Goal: Use online tool/utility: Utilize a website feature to perform a specific function

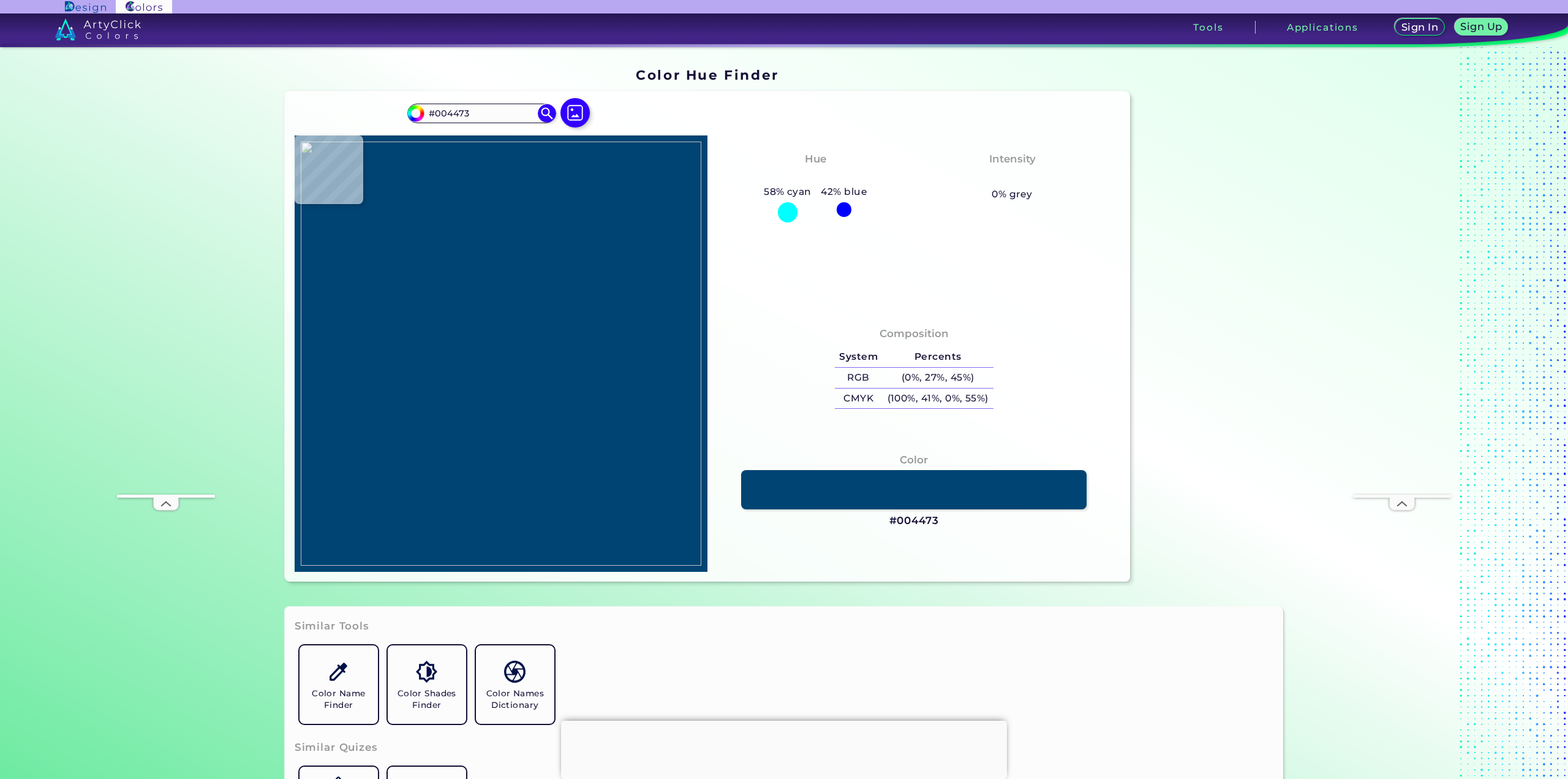
type input "#d0d1d1"
type input "#D0D1D1"
type input "#c8c9ca"
type input "#C8C9CA"
type input "#c4c5c6"
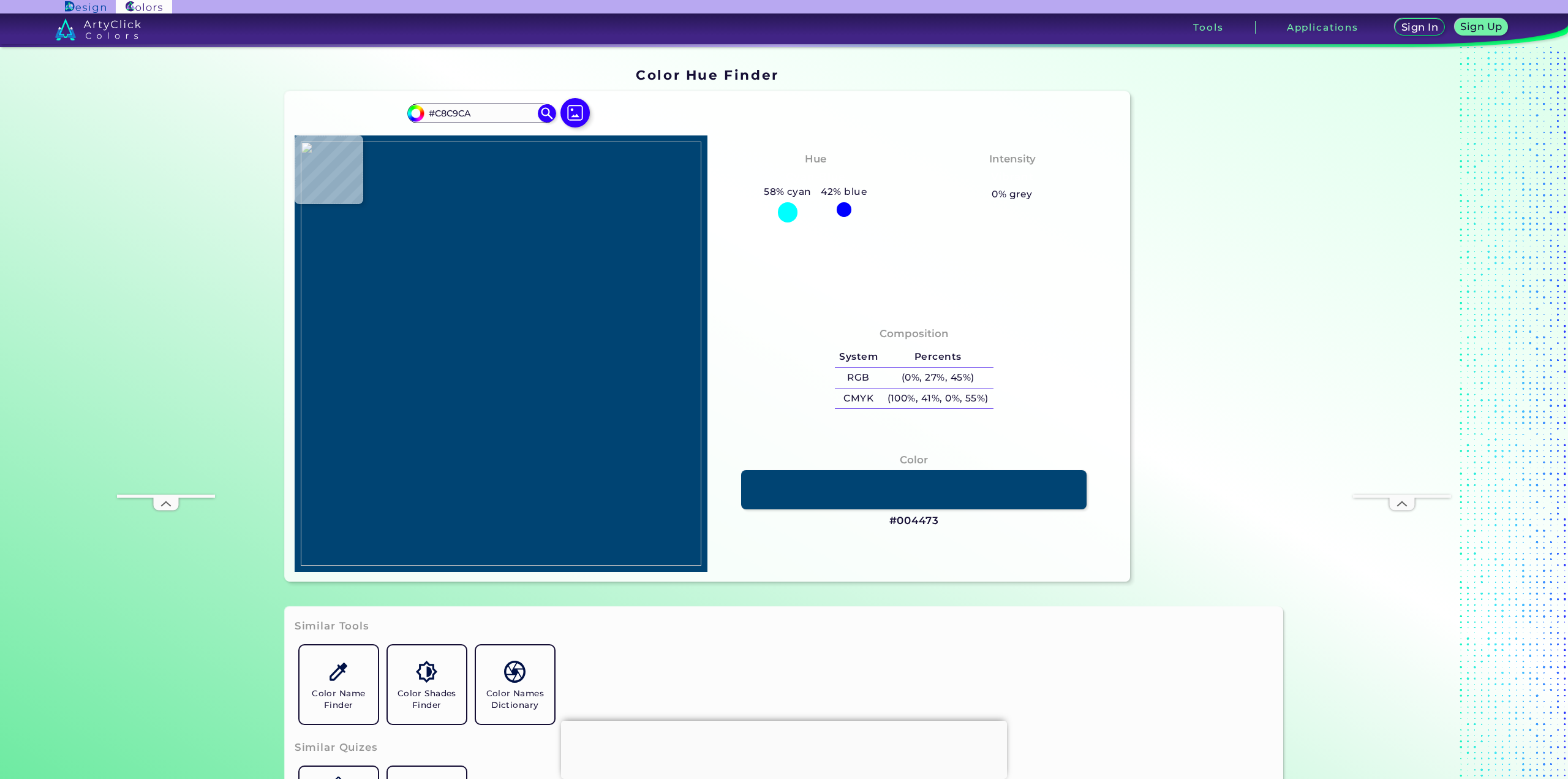
type input "#C4C5C6"
type input "#c3c4c4"
type input "#C3C4C4"
type input "#c1c2c2"
type input "#C1C2C2"
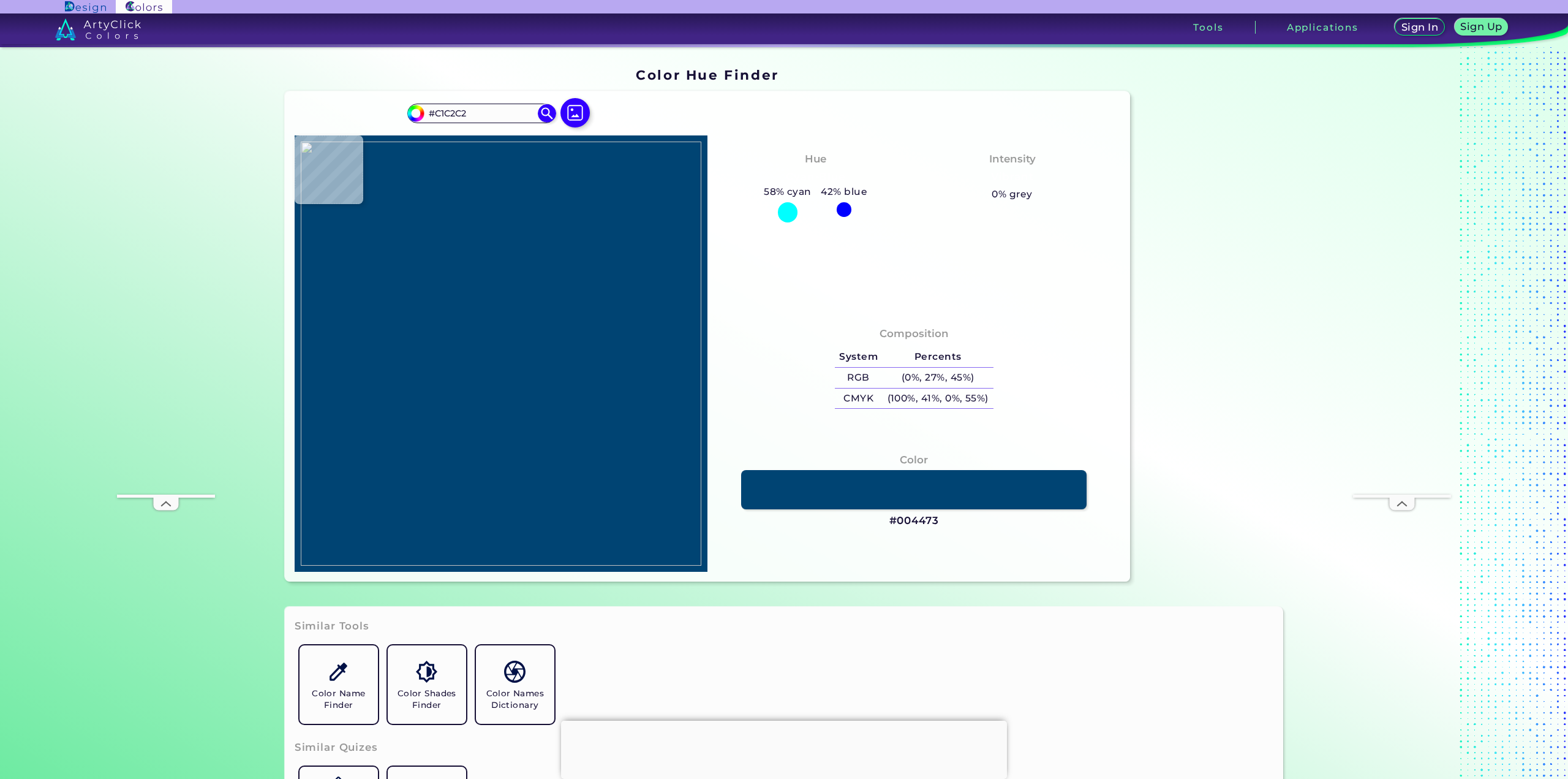
type input "#c0c0c0"
type input "#C0C0C0"
type input "#bfc0c0"
type input "#BFC0C0"
type input "#bebfbf"
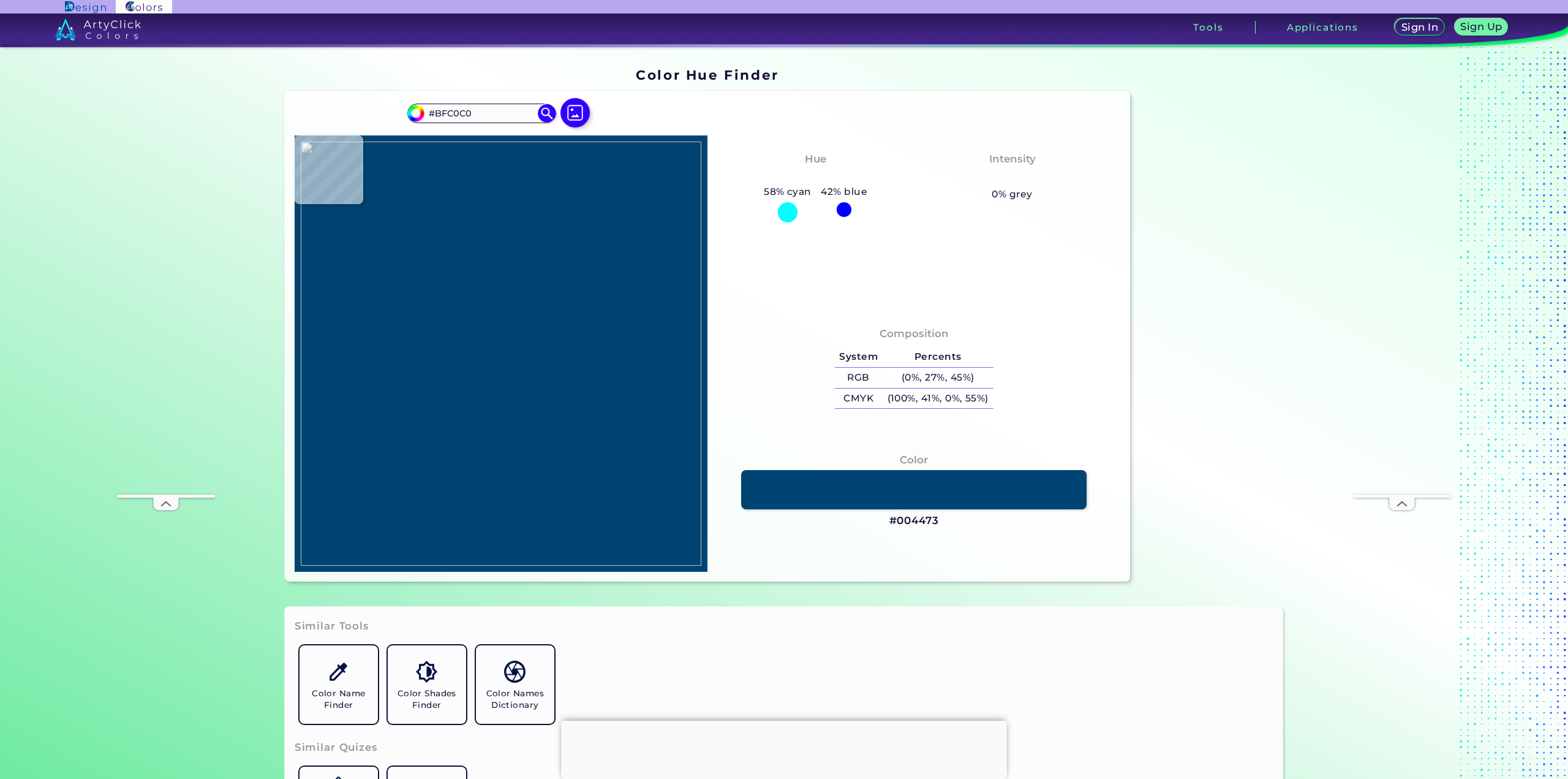
type input "#BEBFBF"
type input "#bdbebe"
type input "#BDBEBE"
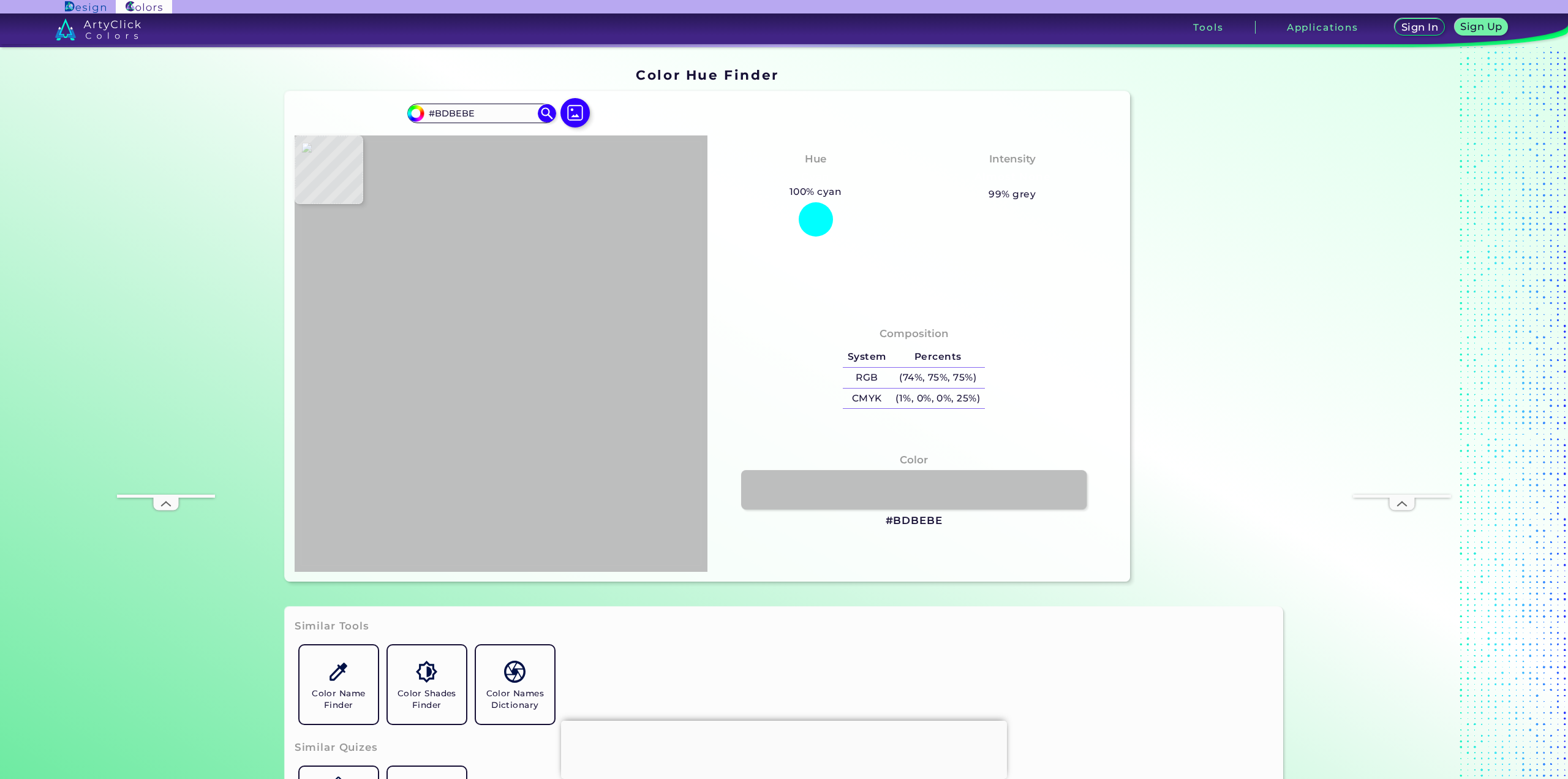
type input "#ece9e3"
type input "#ECE9E3"
type input "#b2b6a2"
type input "#B2B6A2"
type input "#dad9c5"
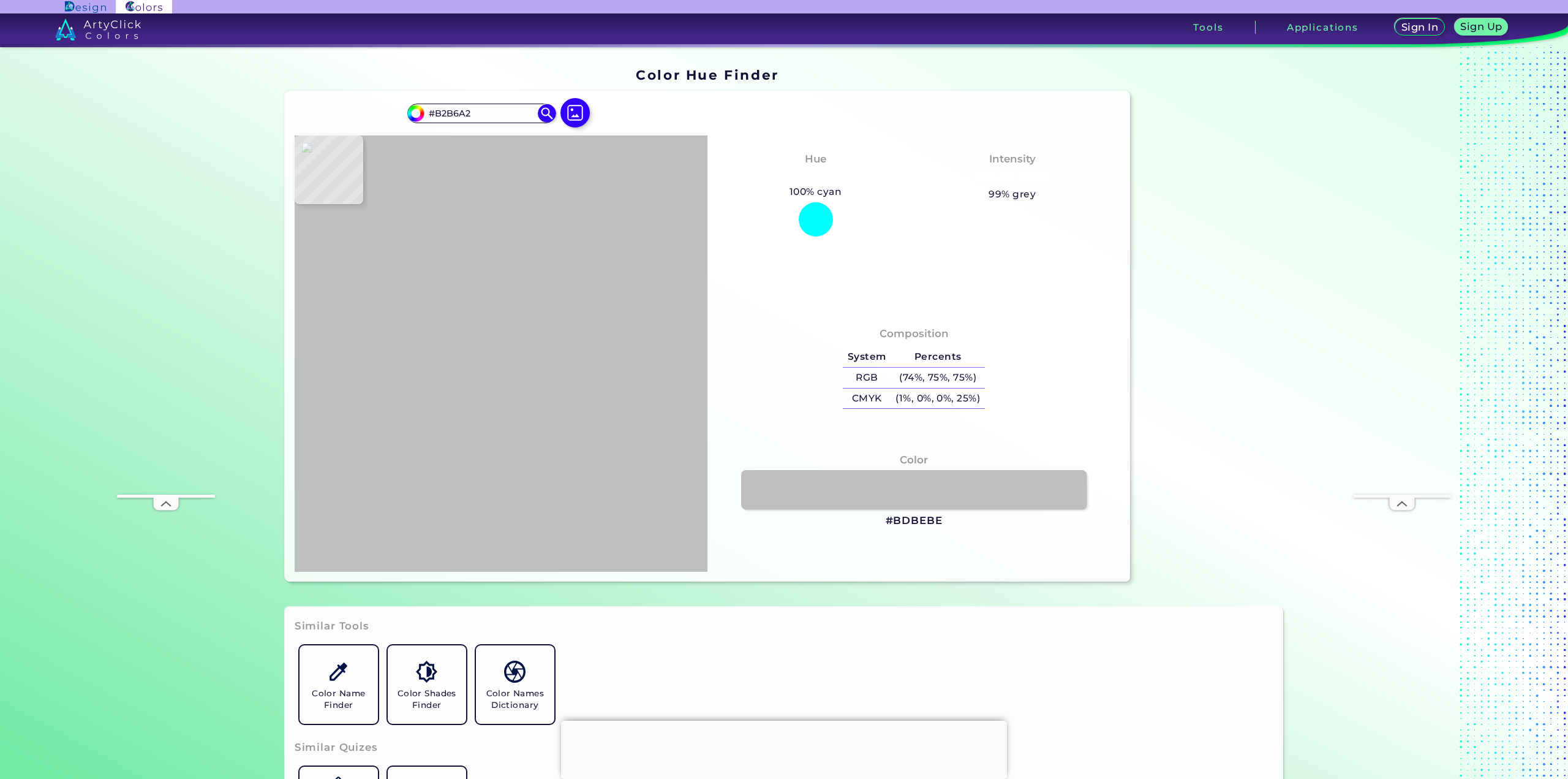
type input "#DAD9C5"
type input "#d1cfba"
type input "#D1CFBA"
type input "#bab6a2"
type input "#BAB6A2"
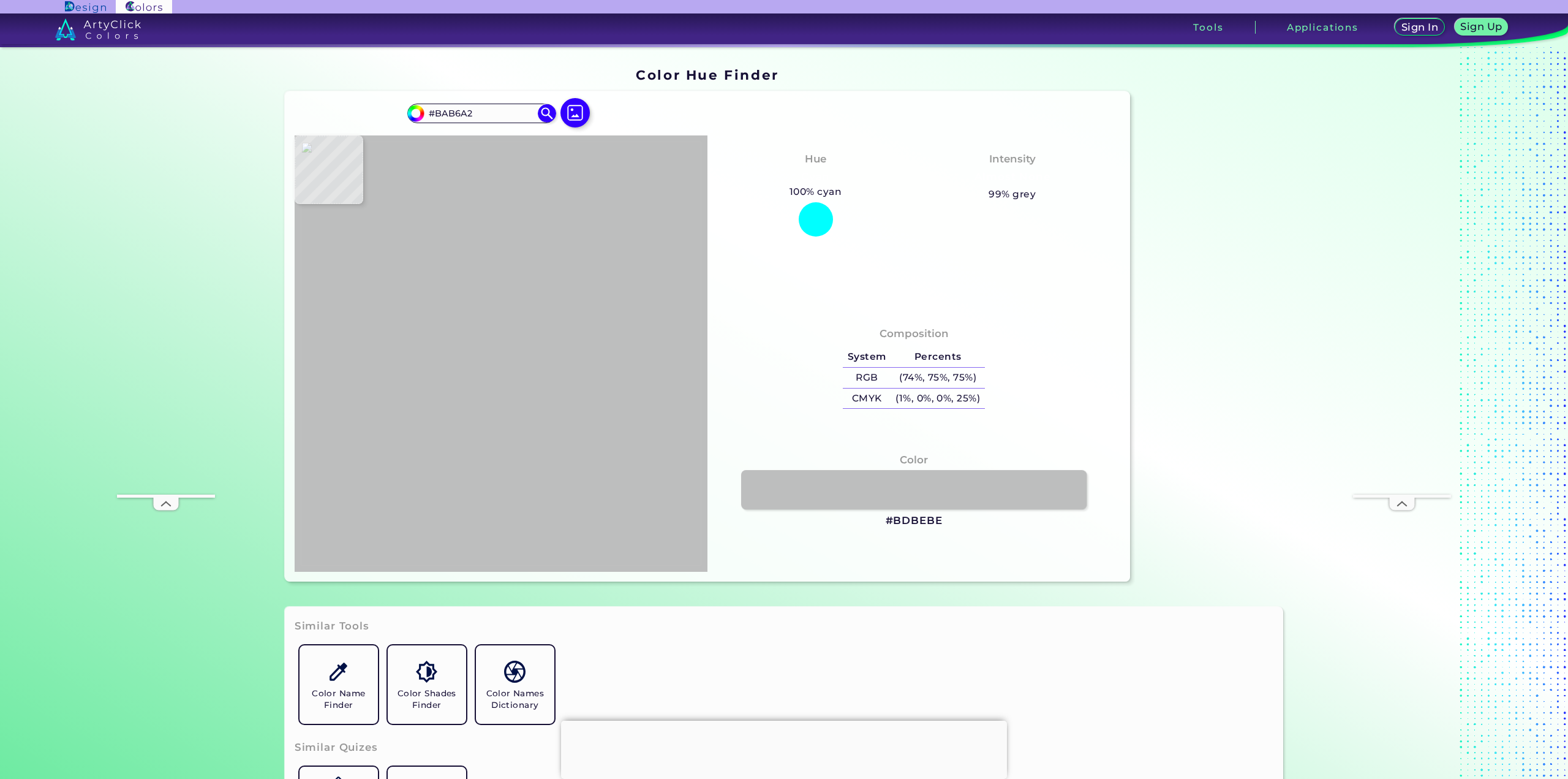
type input "#d1cdb8"
type input "#D1CDB8"
type input "#d9d6c2"
type input "#D9D6C2"
type input "#d7d3bd"
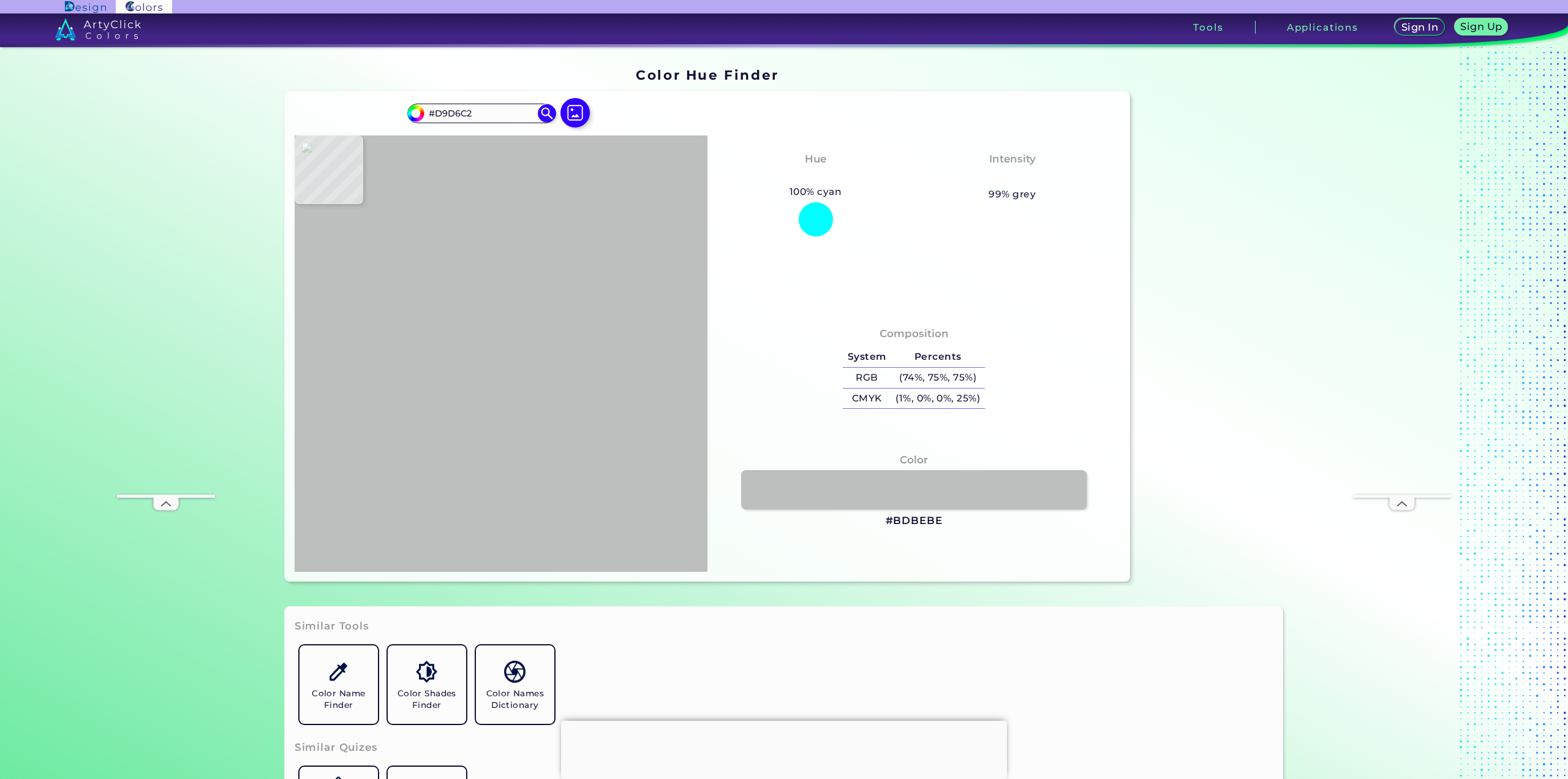
type input "#D7D3BD"
type input "#efebde"
type input "#EFEBDE"
type input "#dddcc8"
type input "#DDDCC8"
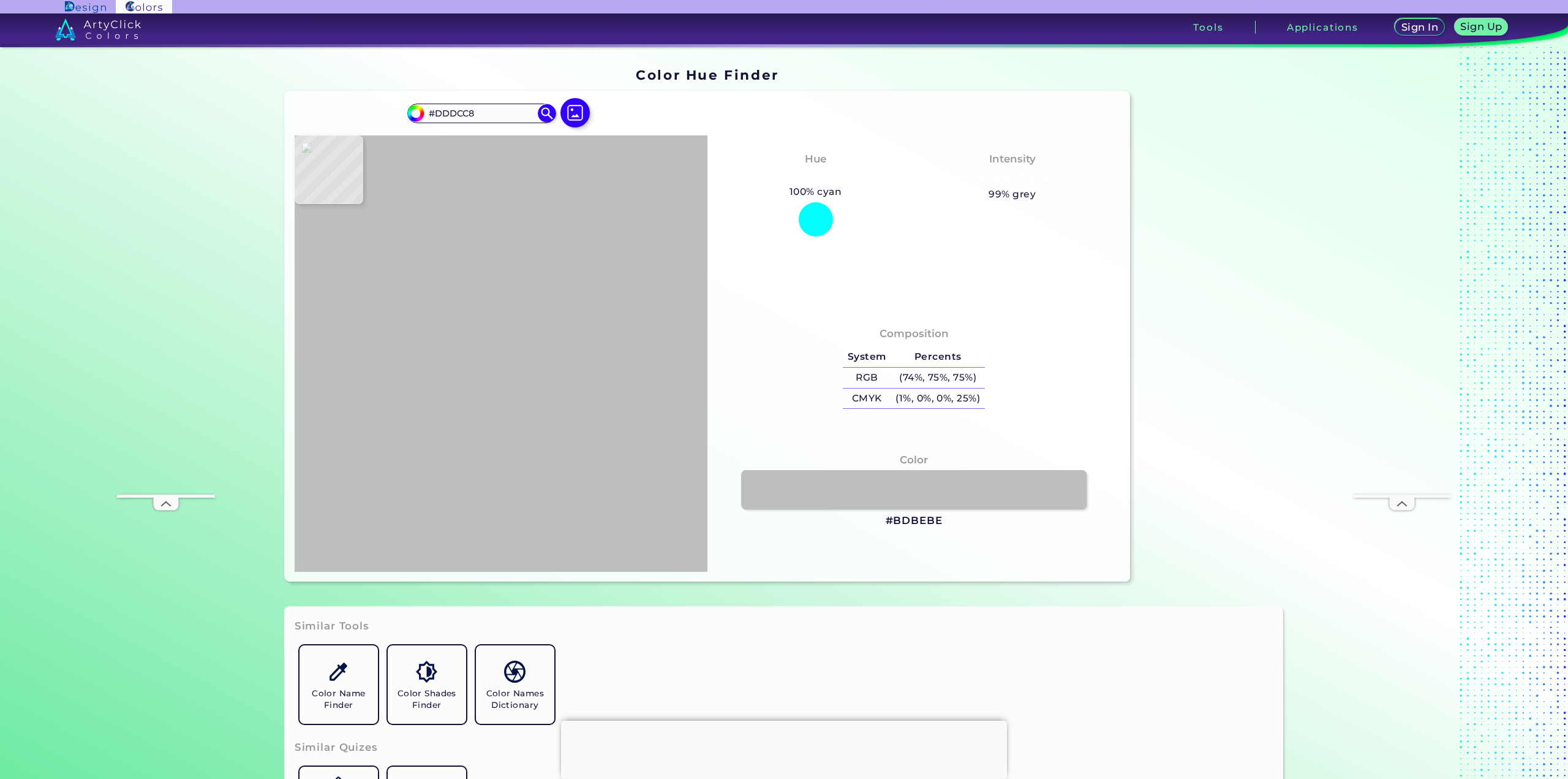
type input "#cdcbb5"
type input "#CDCBB5"
type input "#edebdb"
type input "#EDEBDB"
type input "#d9d9c3"
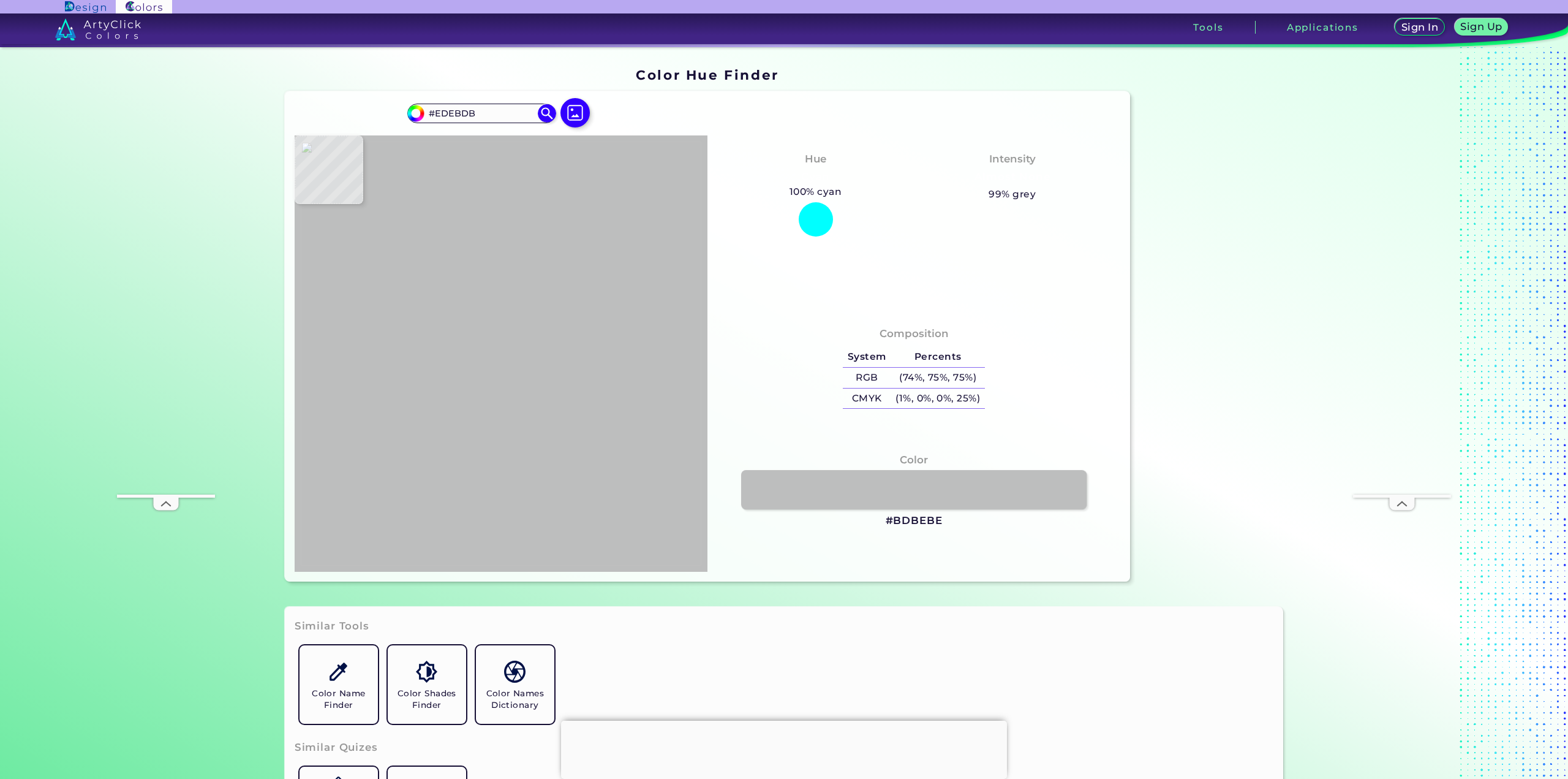
type input "#D9D9C3"
type input "#dddecd"
type input "#DDDECD"
type input "#d7d7c0"
type input "#D7D7C0"
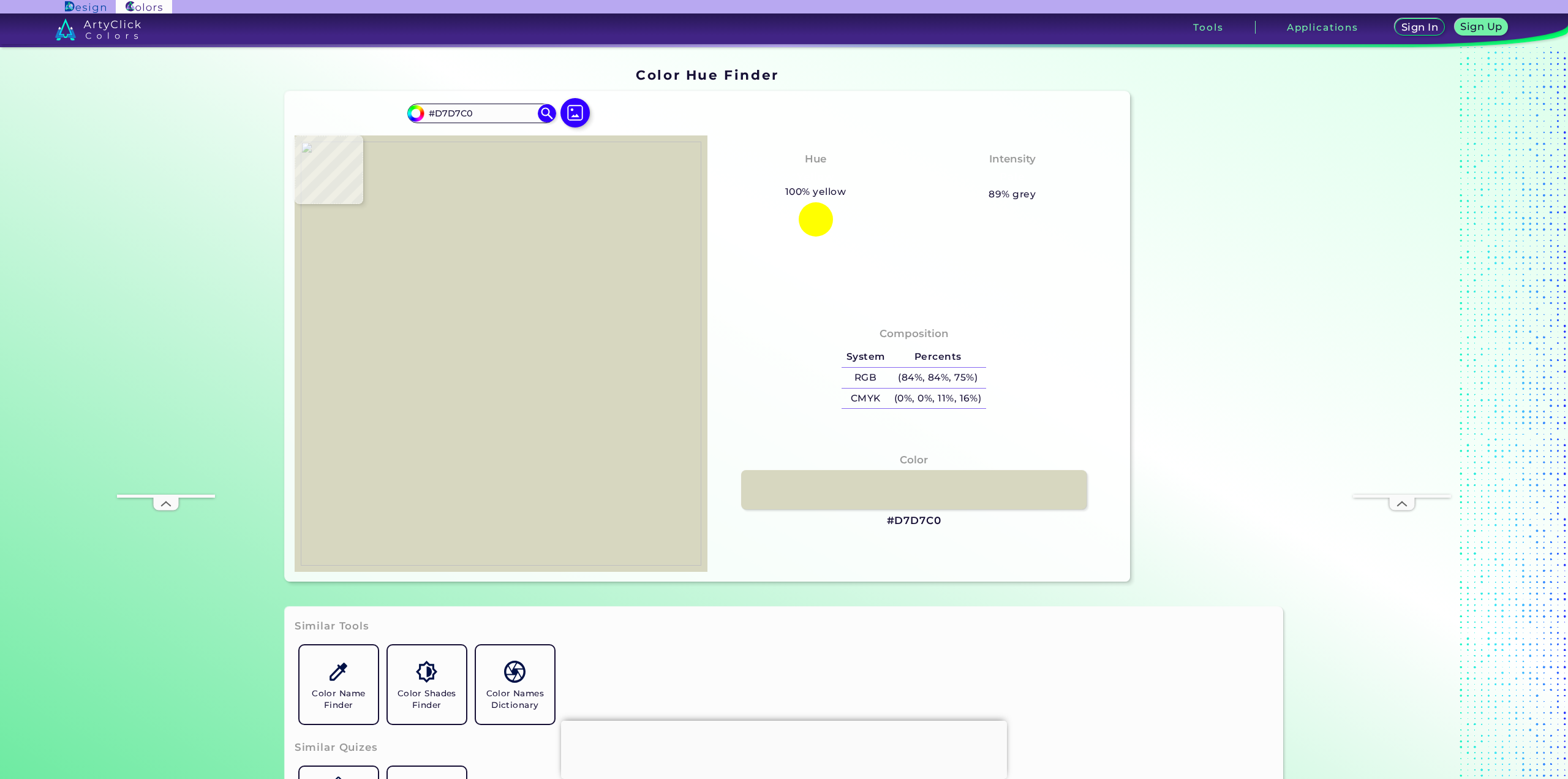
type input "#e8e5e1"
type input "#E8E5E1"
type input "#f9fafa"
type input "#F9FAFA"
type input "#f8f9f9"
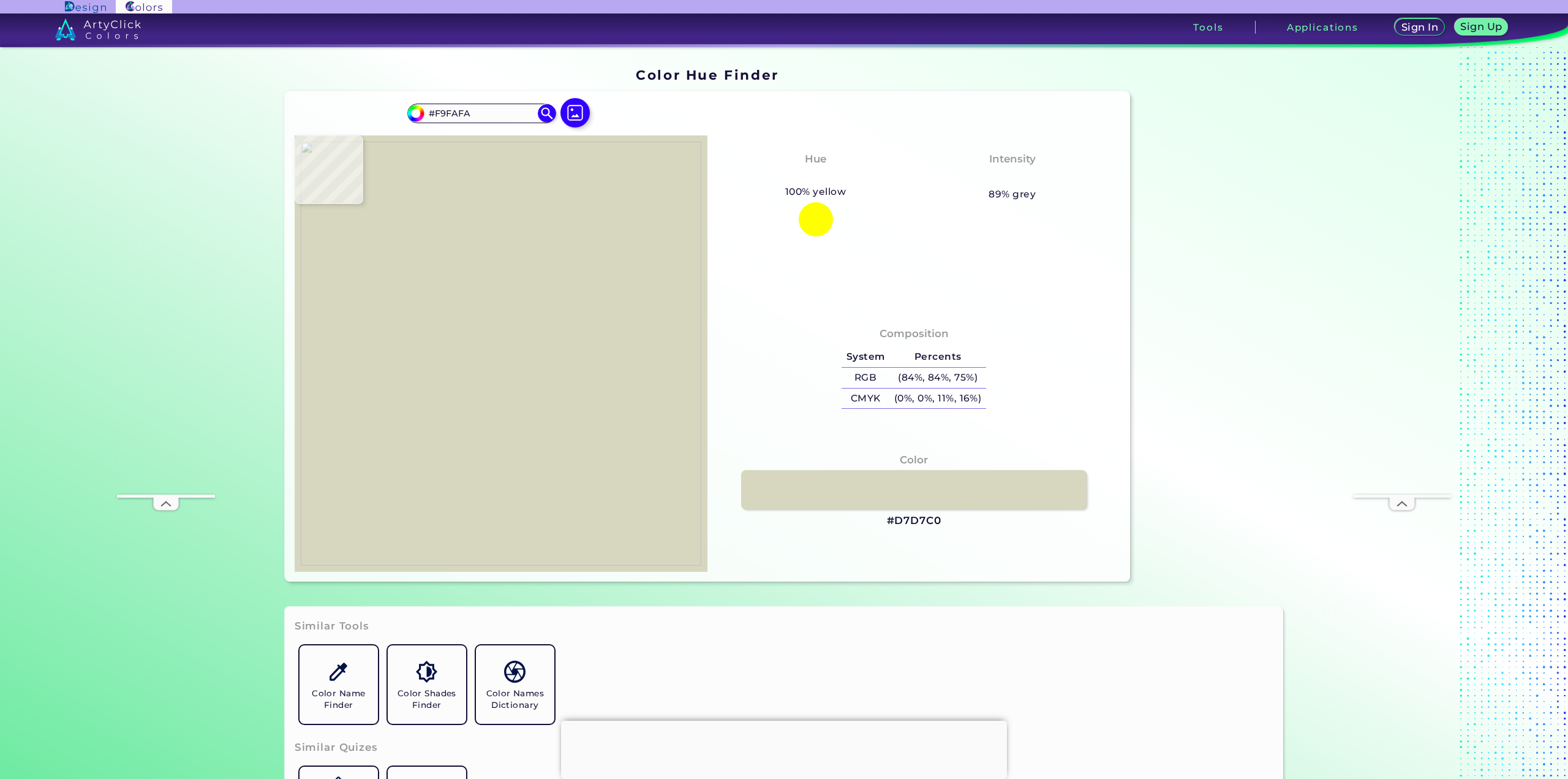
type input "#F8F9F9"
type input "#e9e9ea"
type input "#E9E9EA"
type input "#e5e1dd"
type input "#E5E1DD"
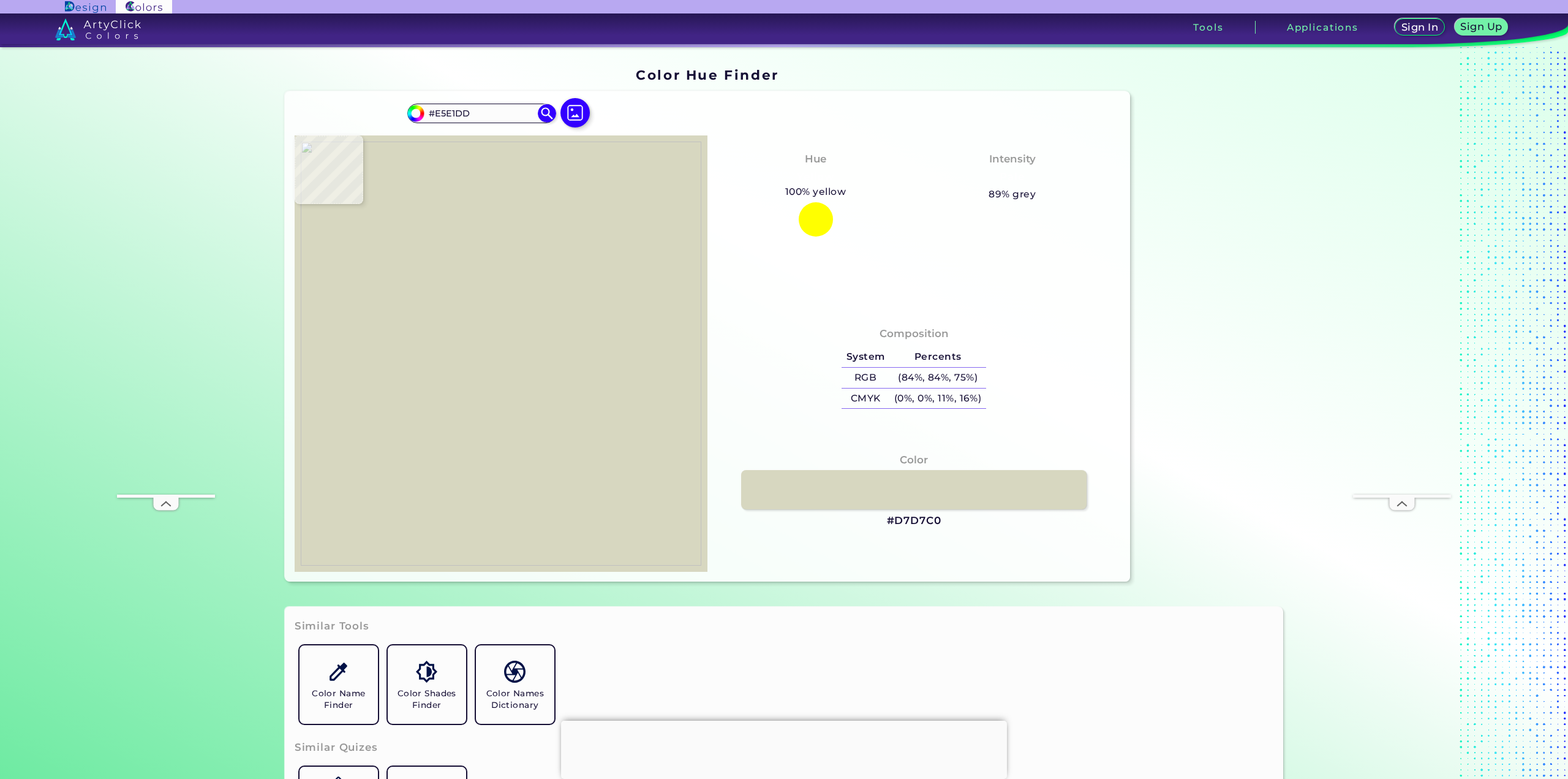
type input "#ceceb6"
type input "#CECEB6"
type input "#d8d8c2"
type input "#D8D8C2"
type input "#c4c6ae"
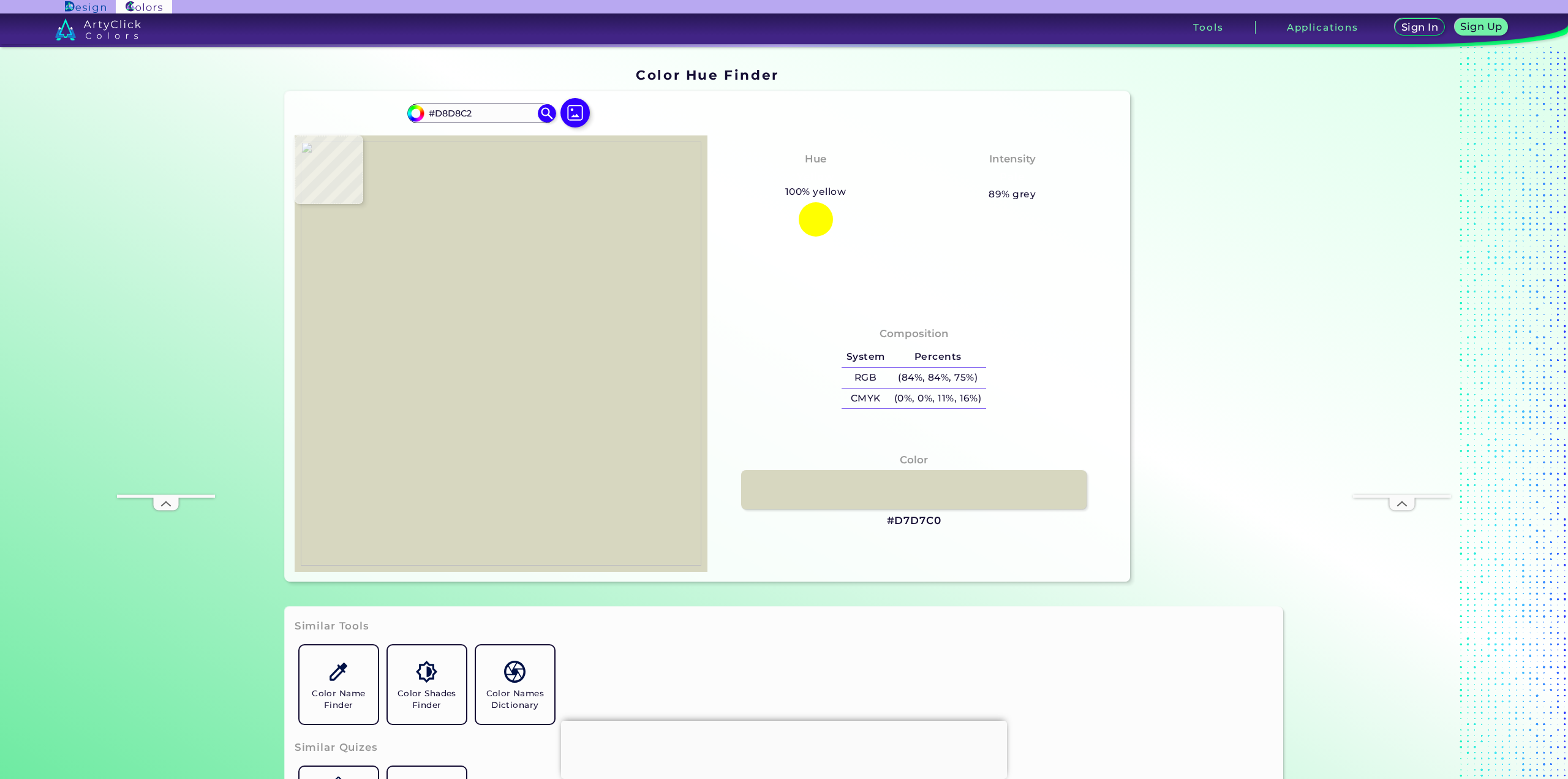
type input "#C4C6AE"
type input "#c1c3a9"
type input "#C1C3A9"
type input "#c1c3ab"
type input "#C1C3AB"
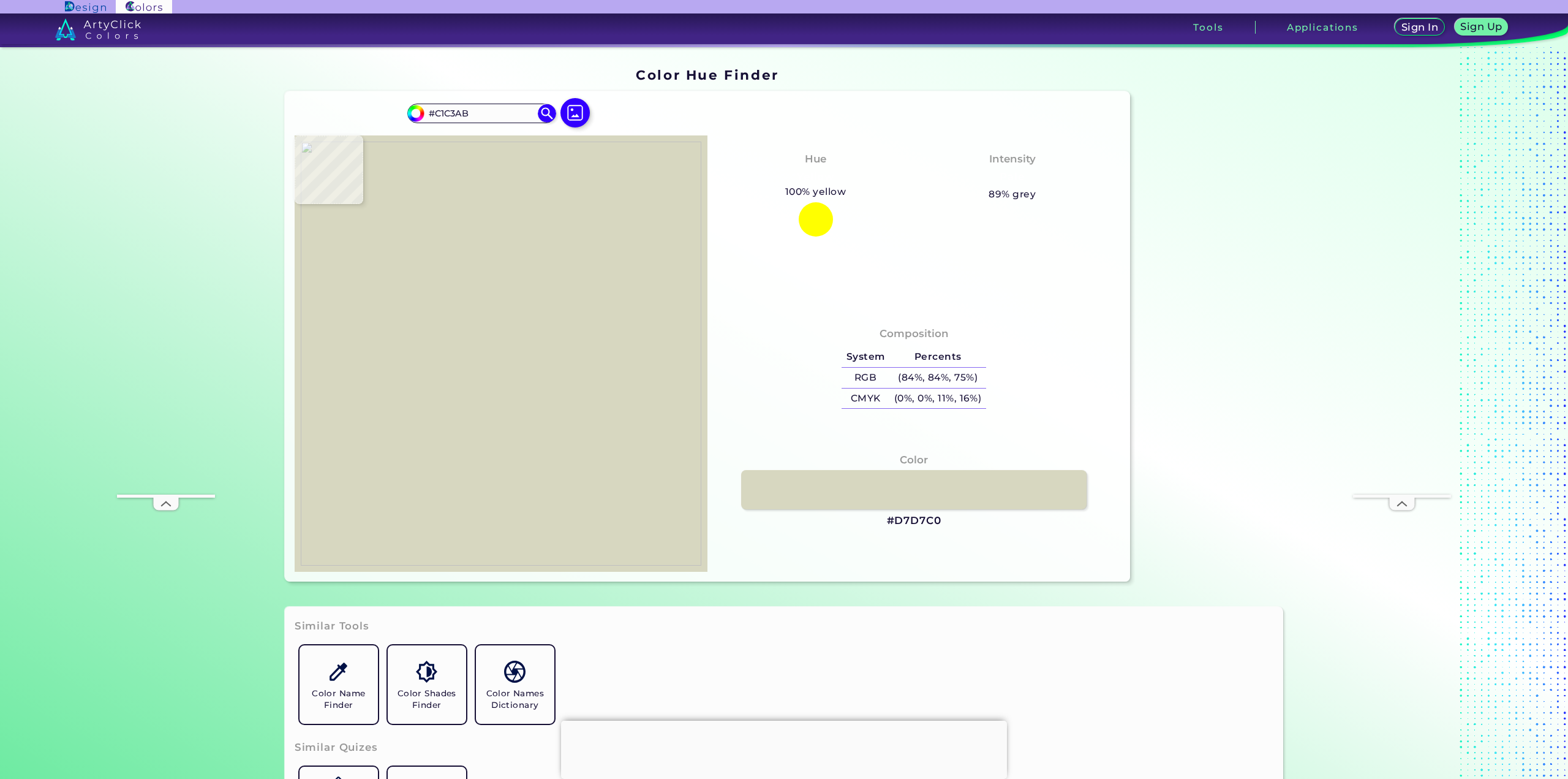
type input "#dadbca"
type input "#DADBCA"
type input "#dcddcf"
type input "#DCDDCF"
type input "#c2c5aa"
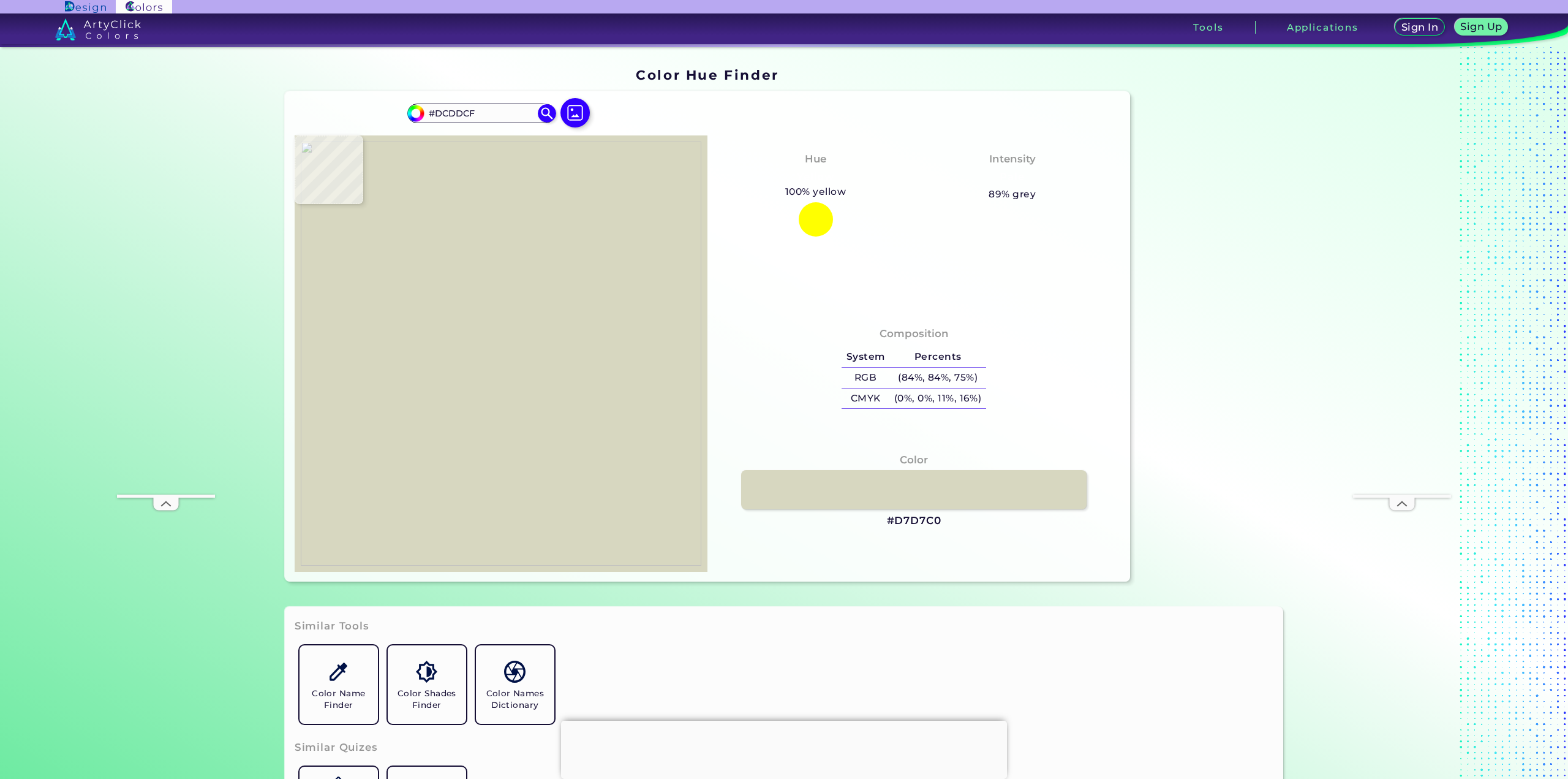
type input "#C2C5AA"
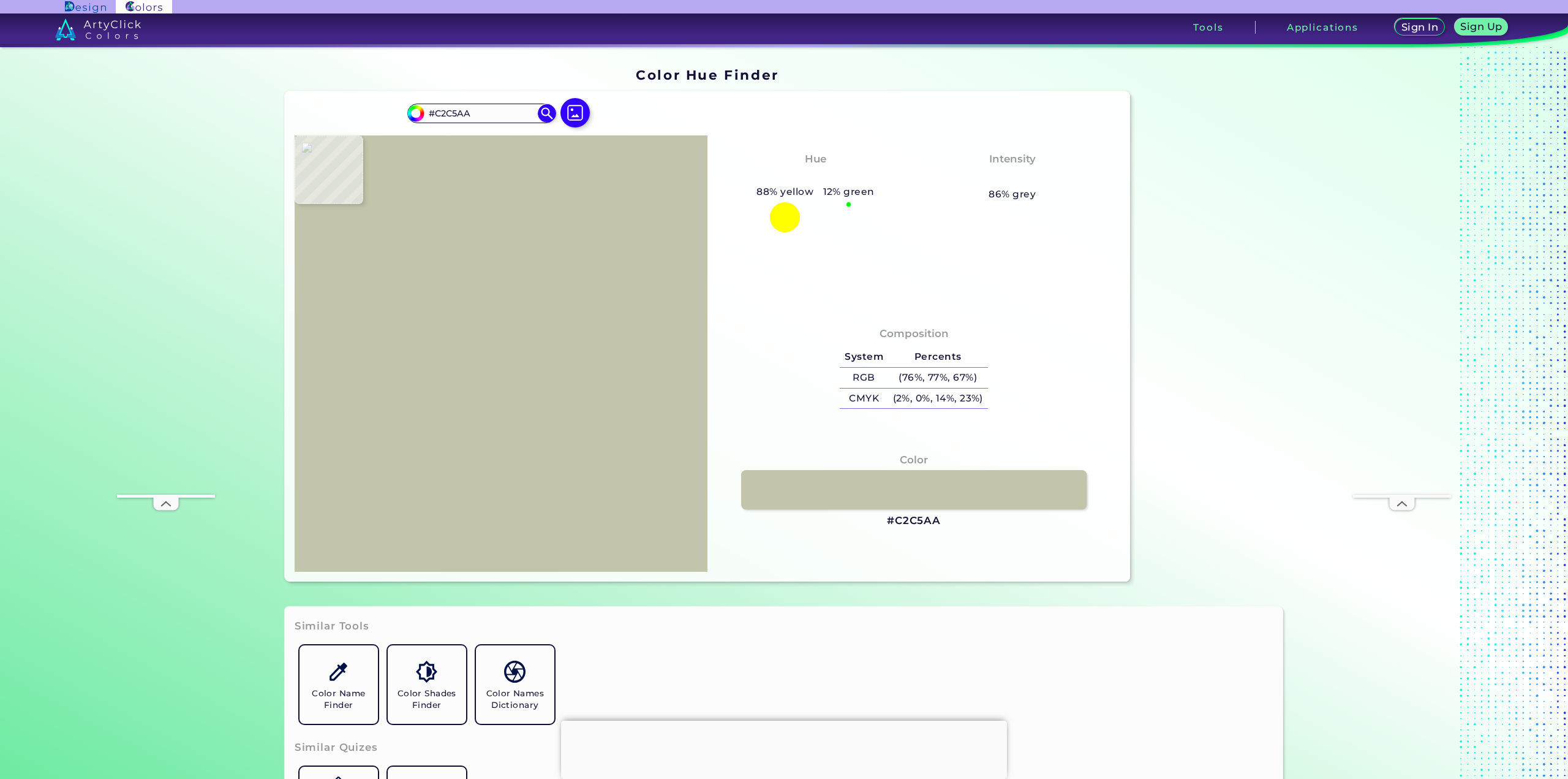
type input "#dddfce"
type input "#DDDFCE"
type input "#cfd1ba"
type input "#CFD1BA"
type input "#d4d6c3"
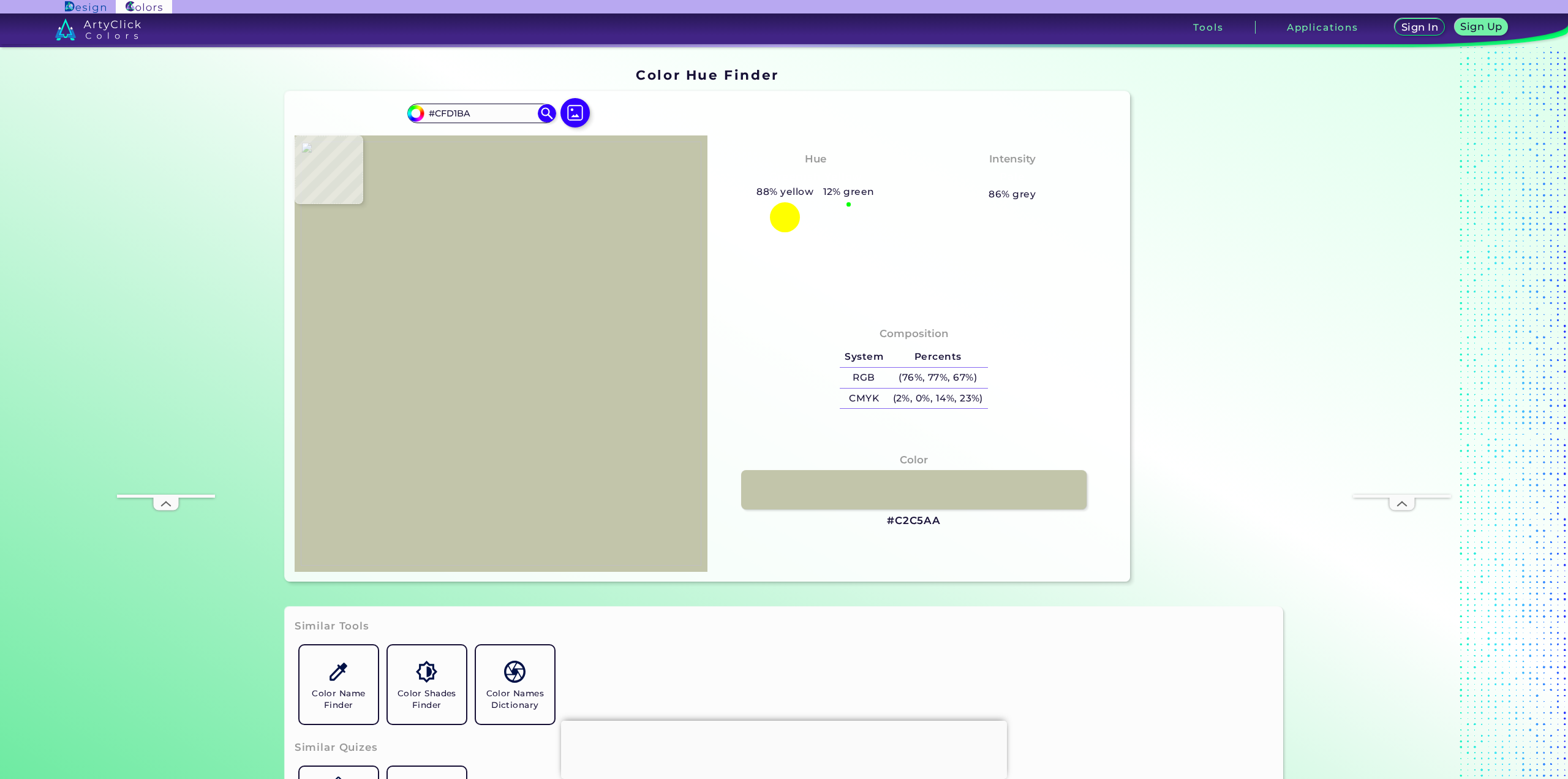
type input "#D4D6C3"
type input "#d0d2bd"
type input "#D0D2BD"
type input "#e1e2d5"
type input "#E1E2D5"
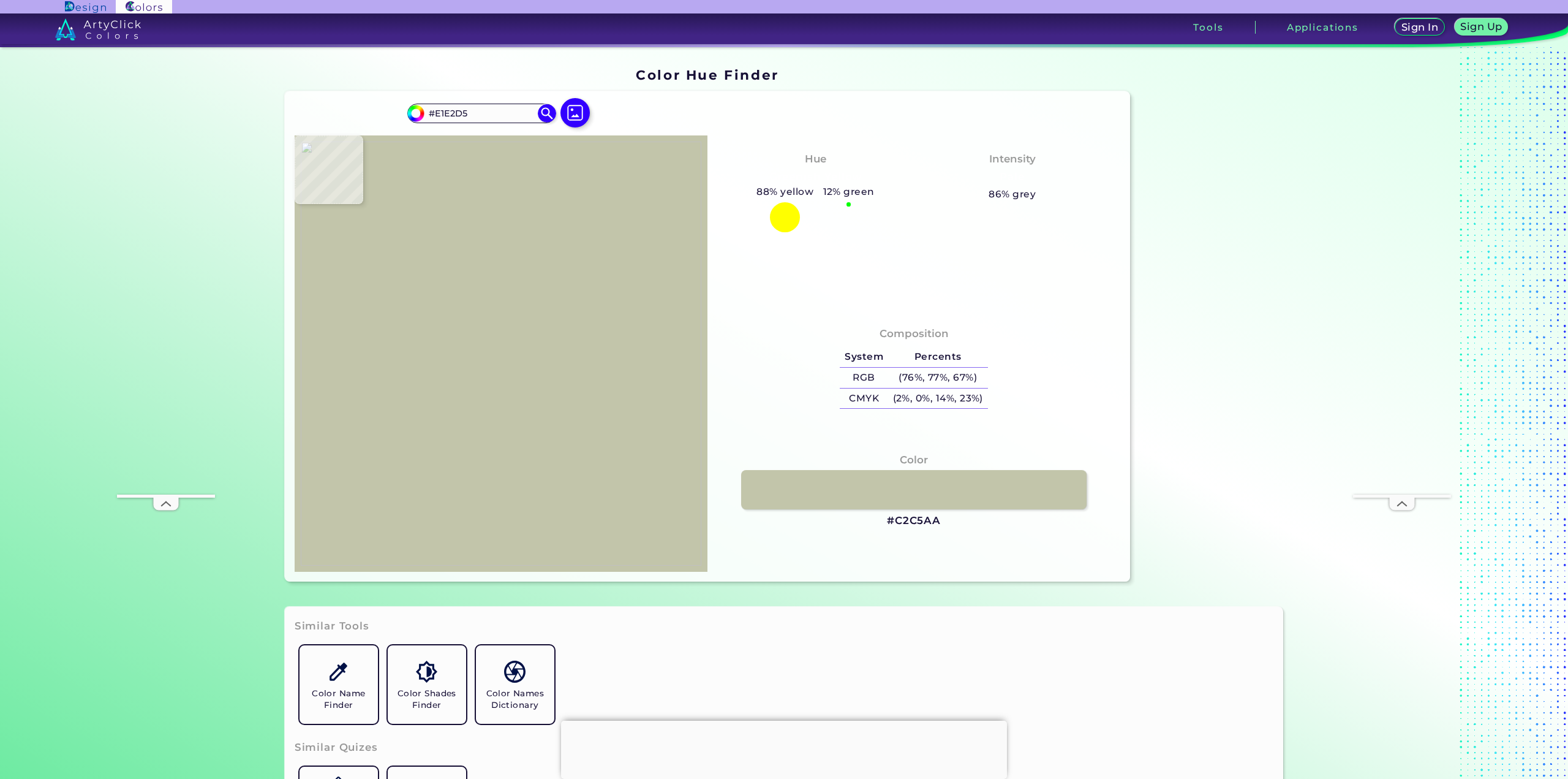
type input "#d1cfba"
type input "#D1CFBA"
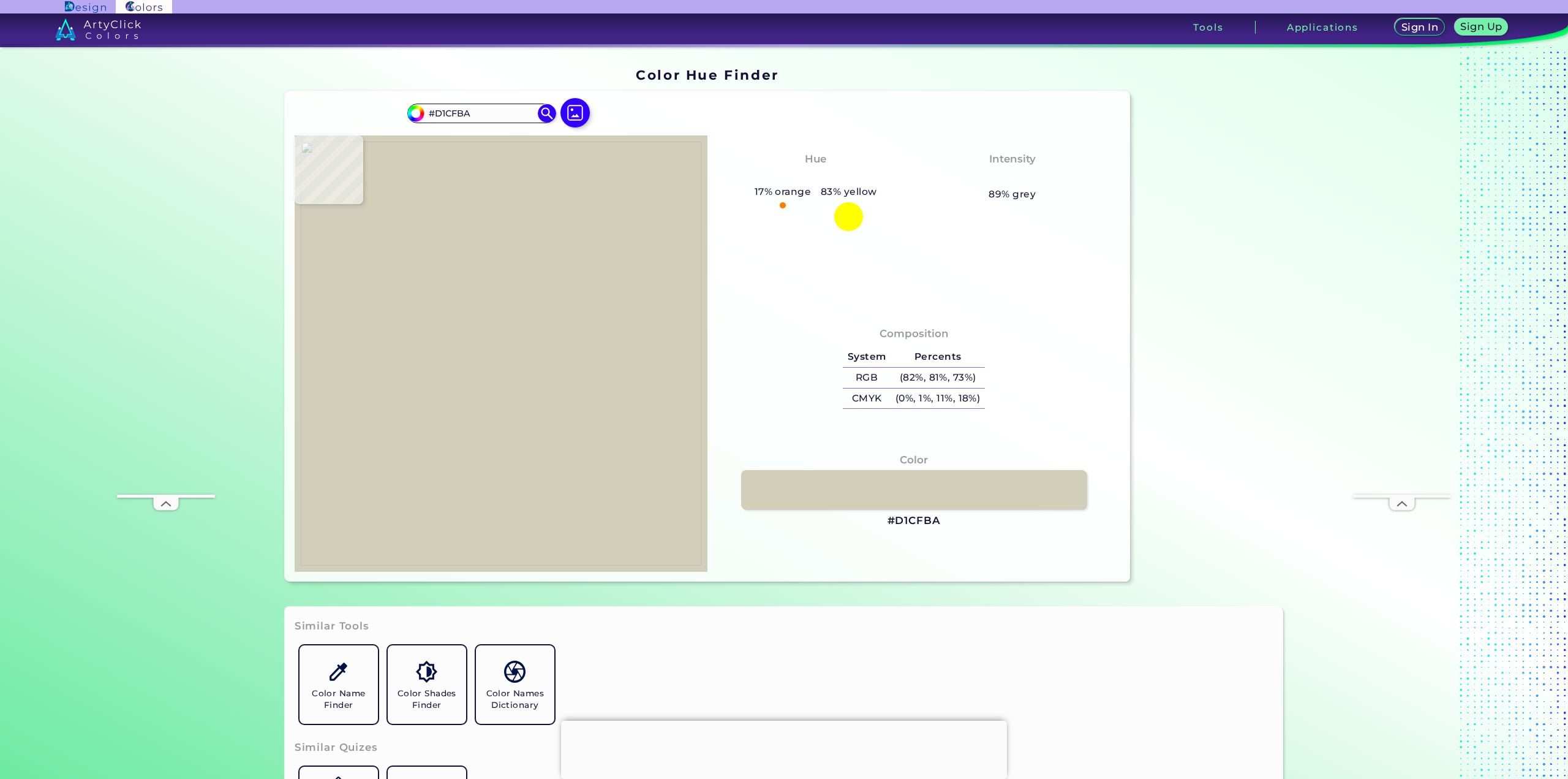
type input "#dbdaca"
type input "#DBDACA"
type input "#bdbfa5"
type input "#BDBFA5"
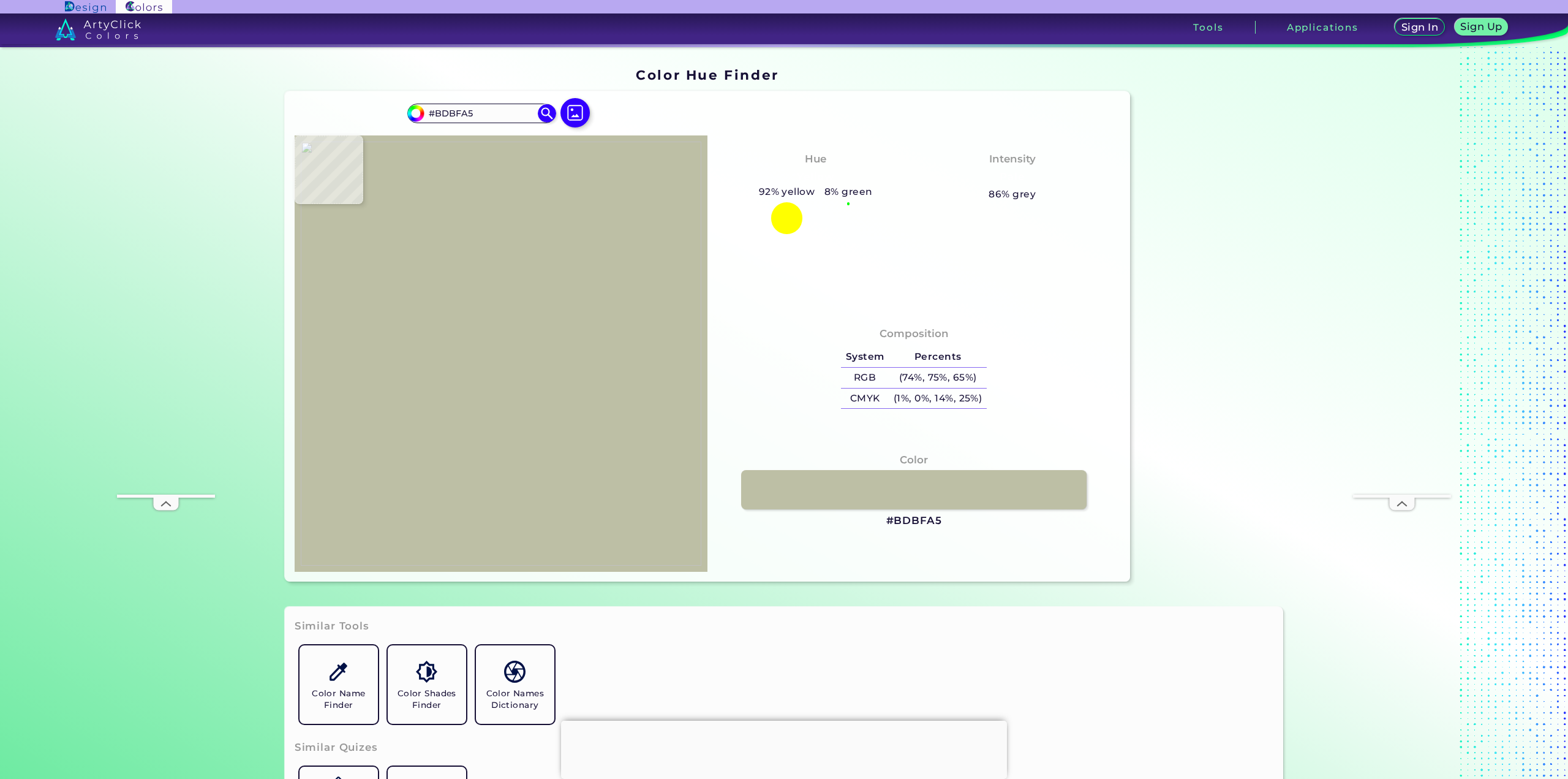
type input "#c9c9b1"
type input "#C9C9B1"
type input "#d8d9d9"
type input "#D8D9D9"
type input "#f7f8f9"
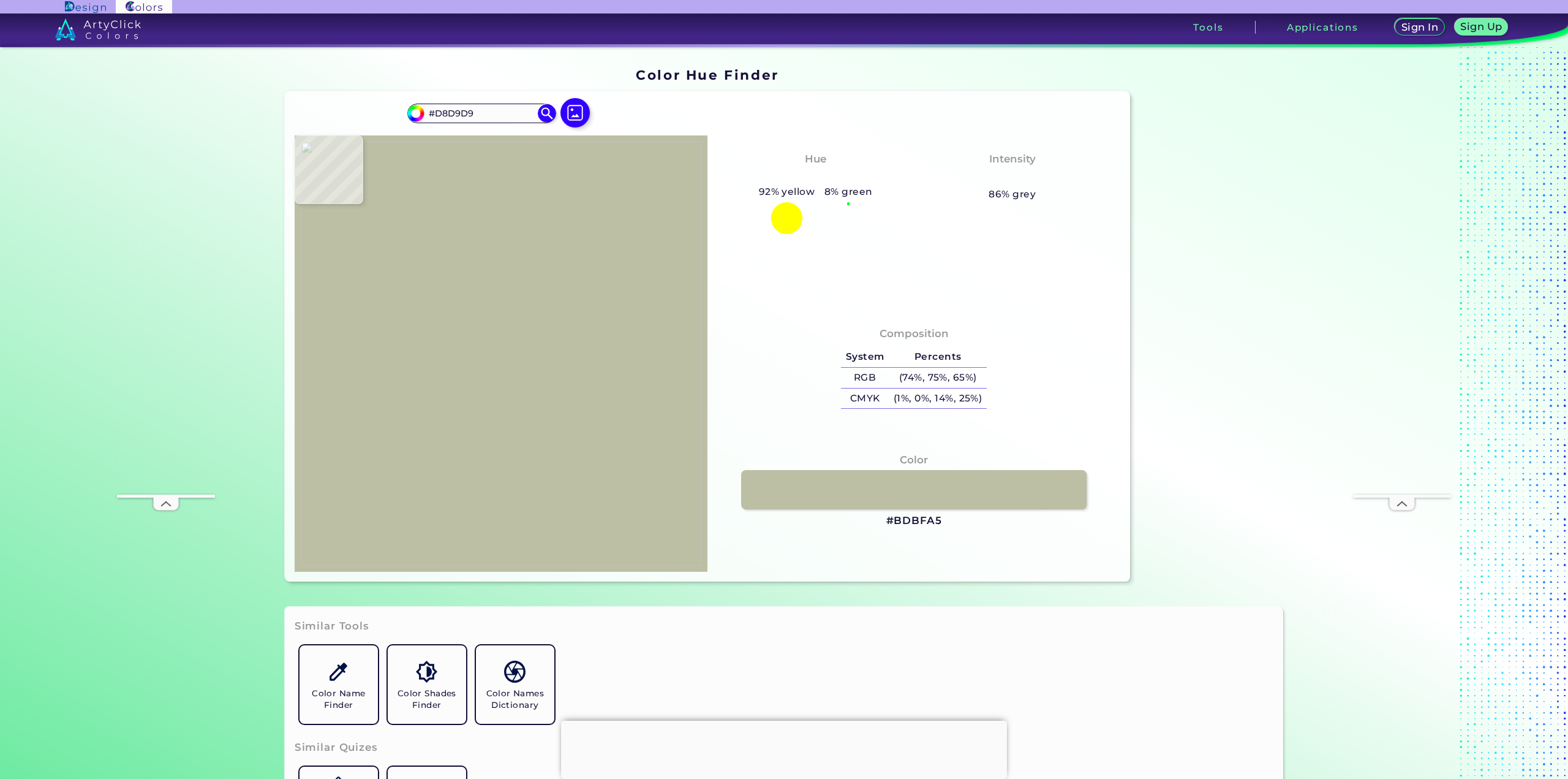
type input "#F7F8F9"
type input "#f4f5f5"
type input "#F4F5F5"
type input "#d9d7d1"
type input "#D9D7D1"
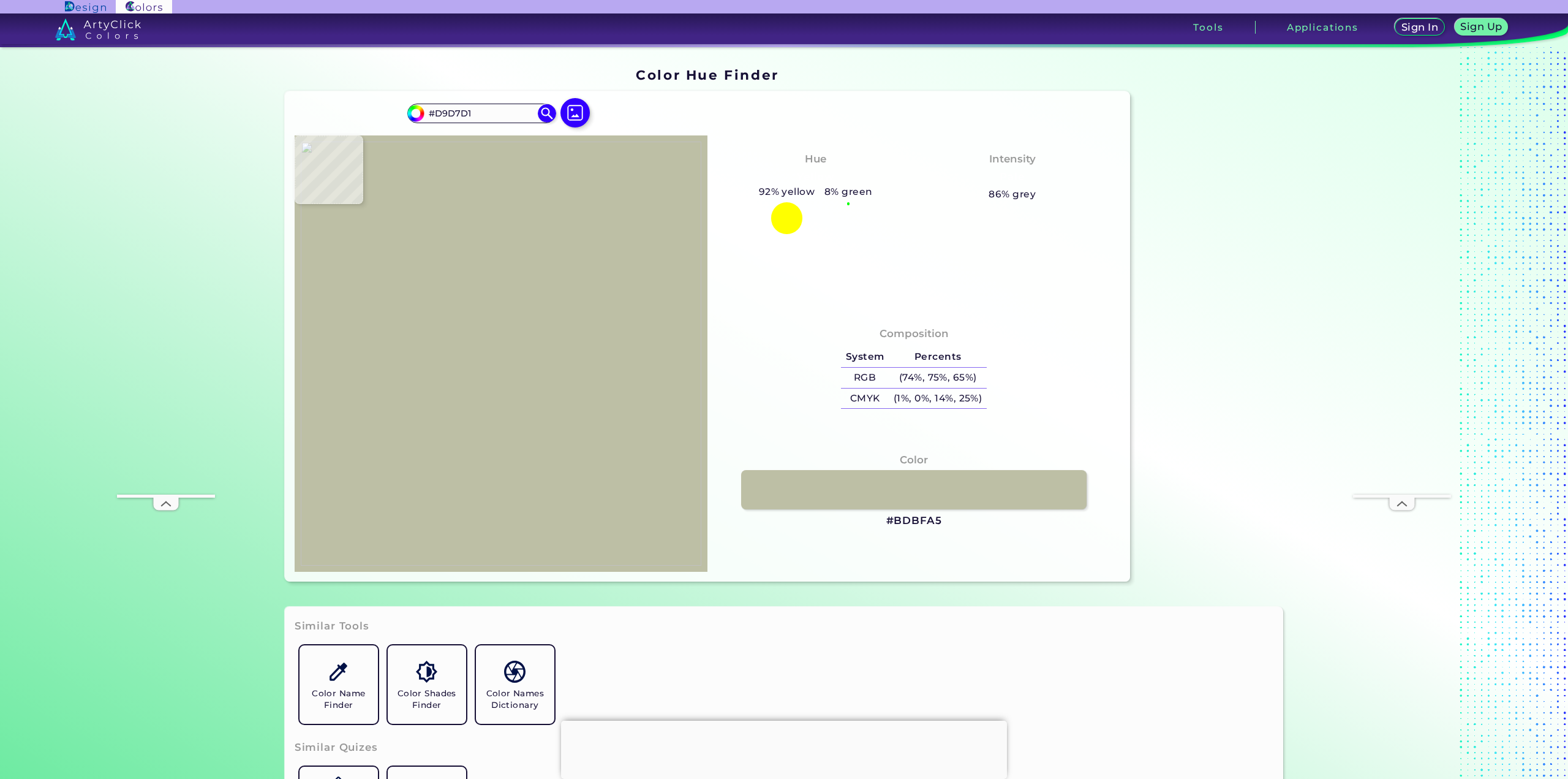
type input "#cac8af"
type input "#CAC8AF"
type input "#c7c5ac"
type input "#C7C5AC"
type input "#c9c7ae"
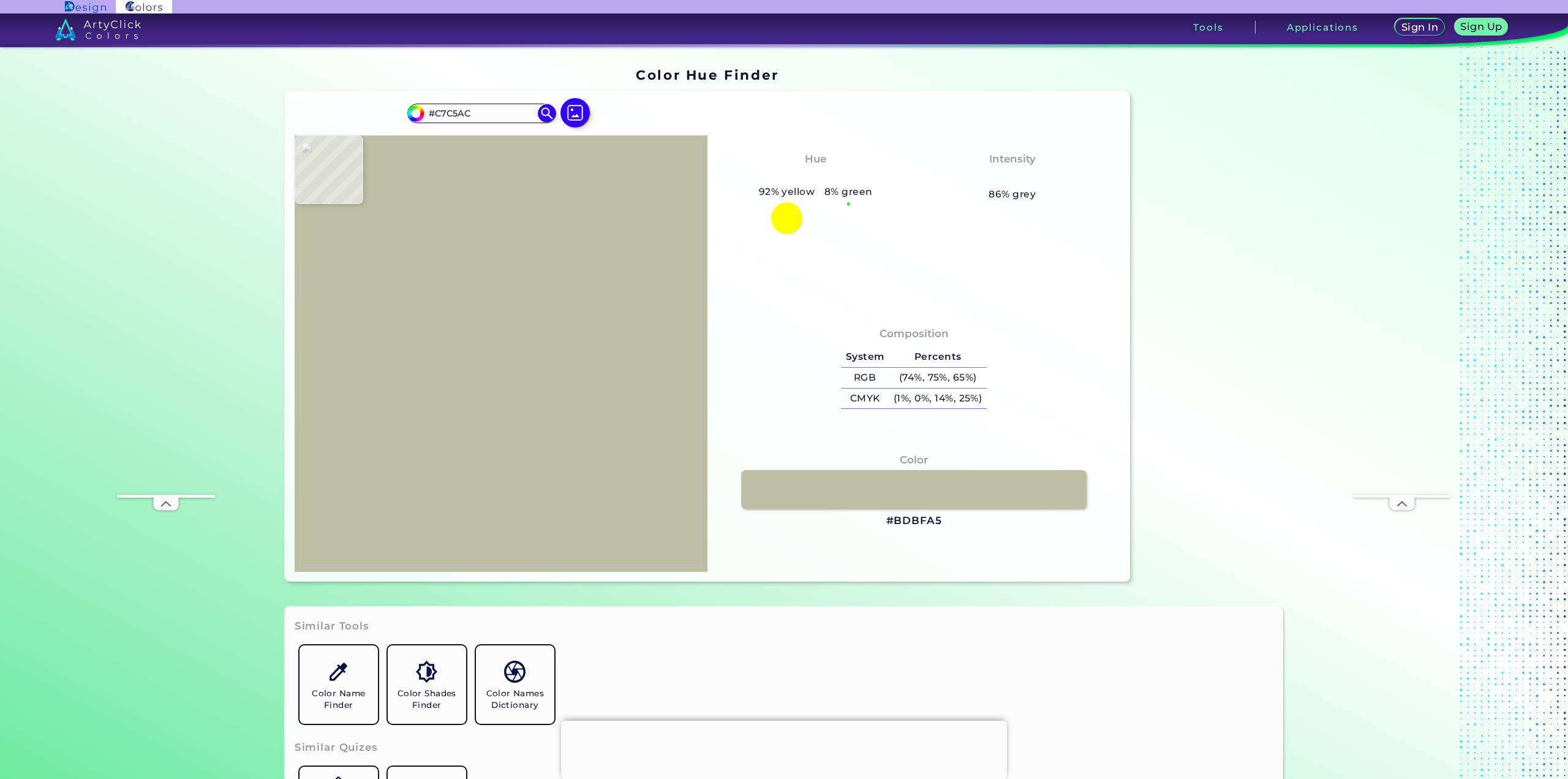
type input "#C9C7AE"
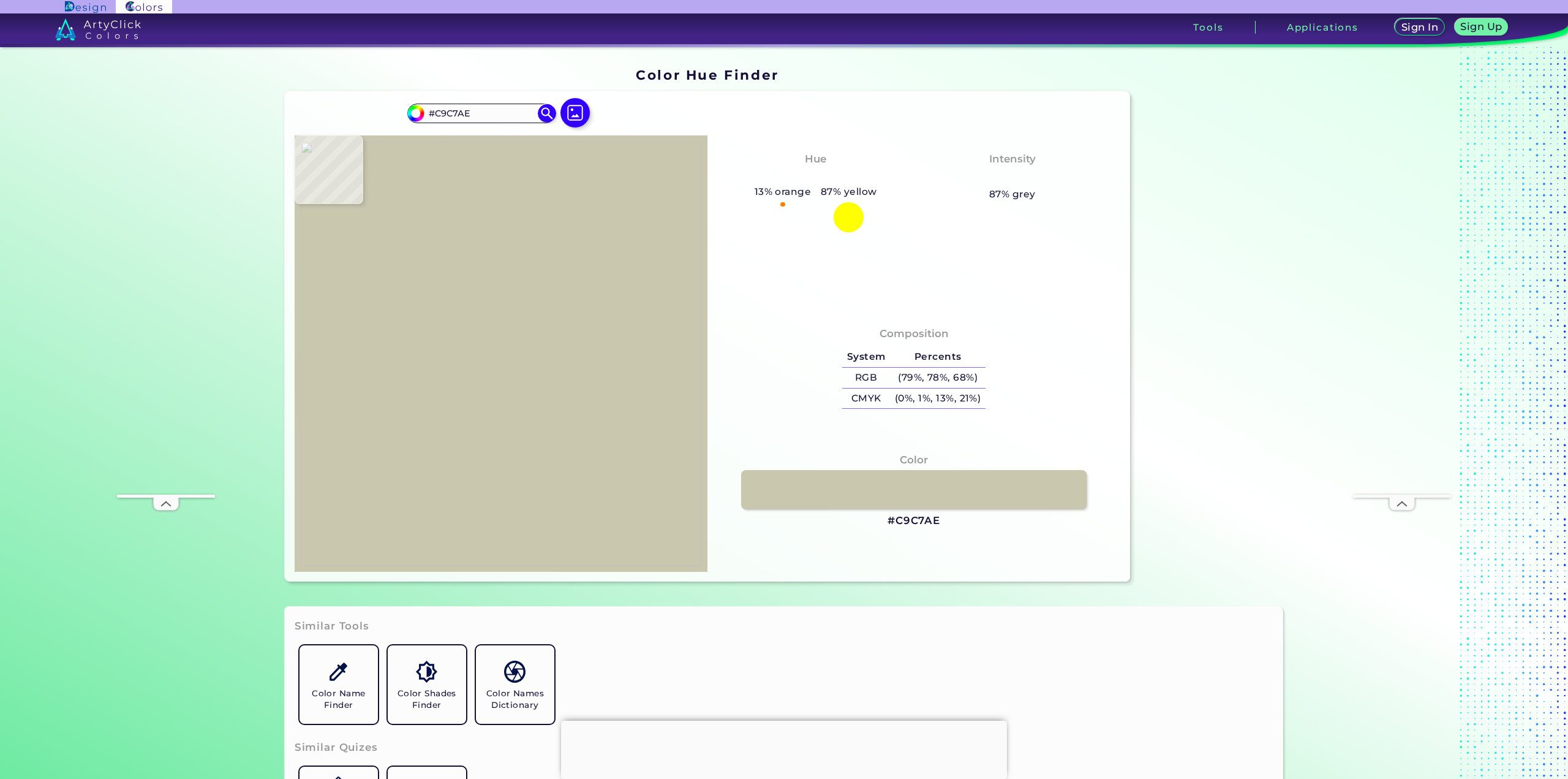
type input "#c4c2a9"
type input "#C4C2A9"
type input "#cbc9b0"
type input "#CBC9B0"
type input "#c8c6ad"
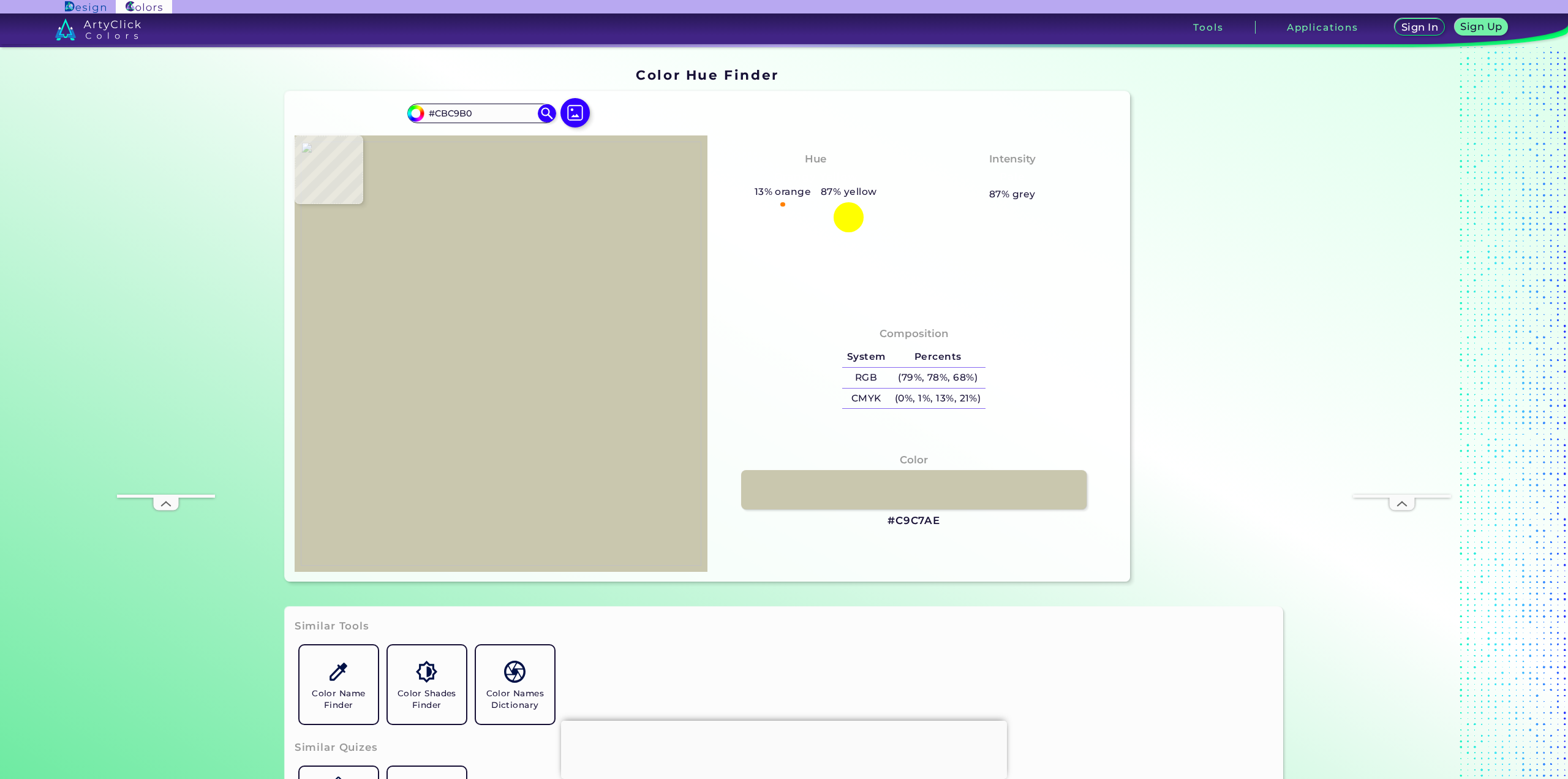
type input "#C8C6AD"
type input "#cbcbb3"
type input "#CBCBB3"
type input "#d0ceb7"
type input "#D0CEB7"
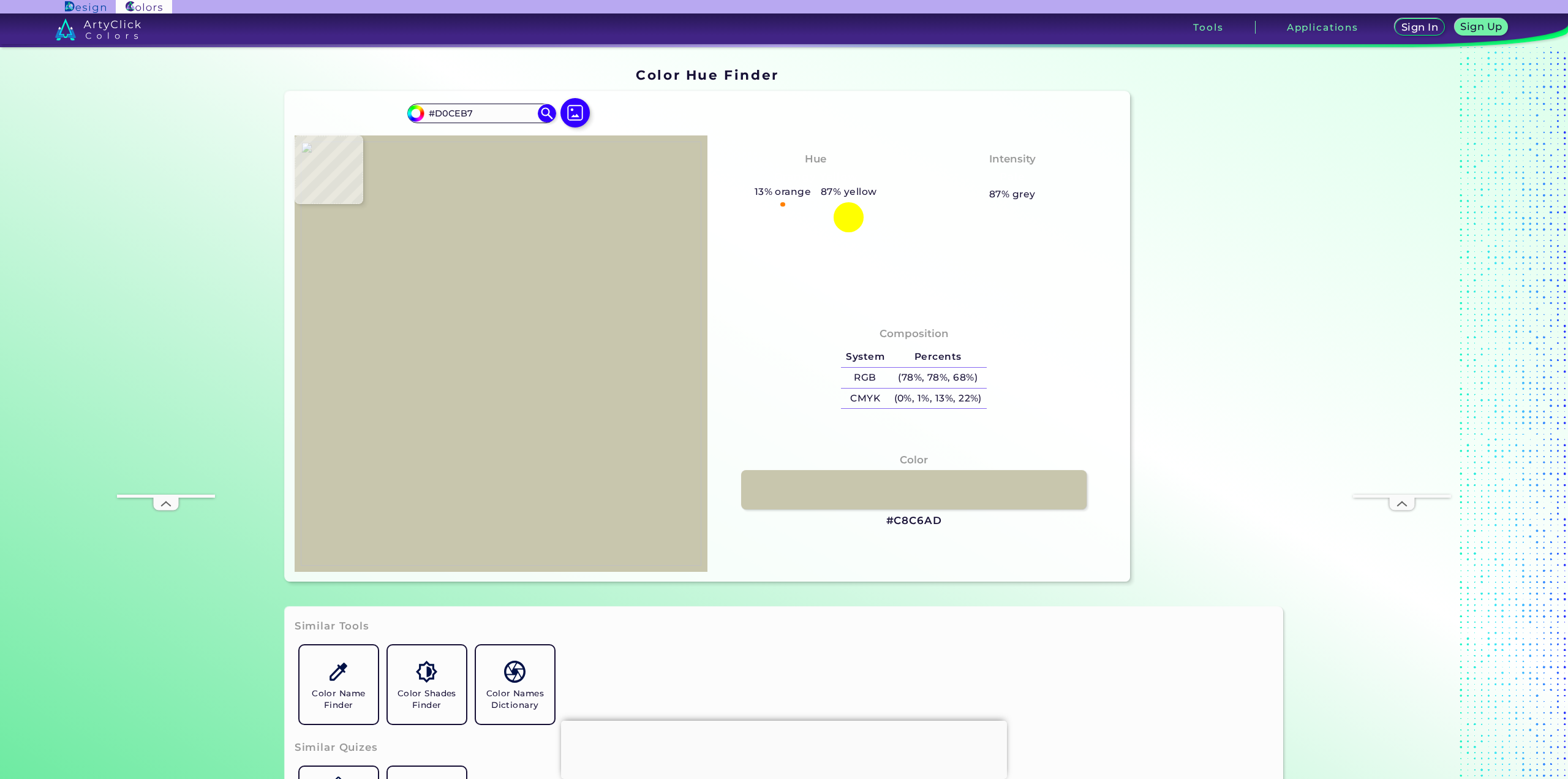
type input "#cfcdb6"
type input "#CFCDB6"
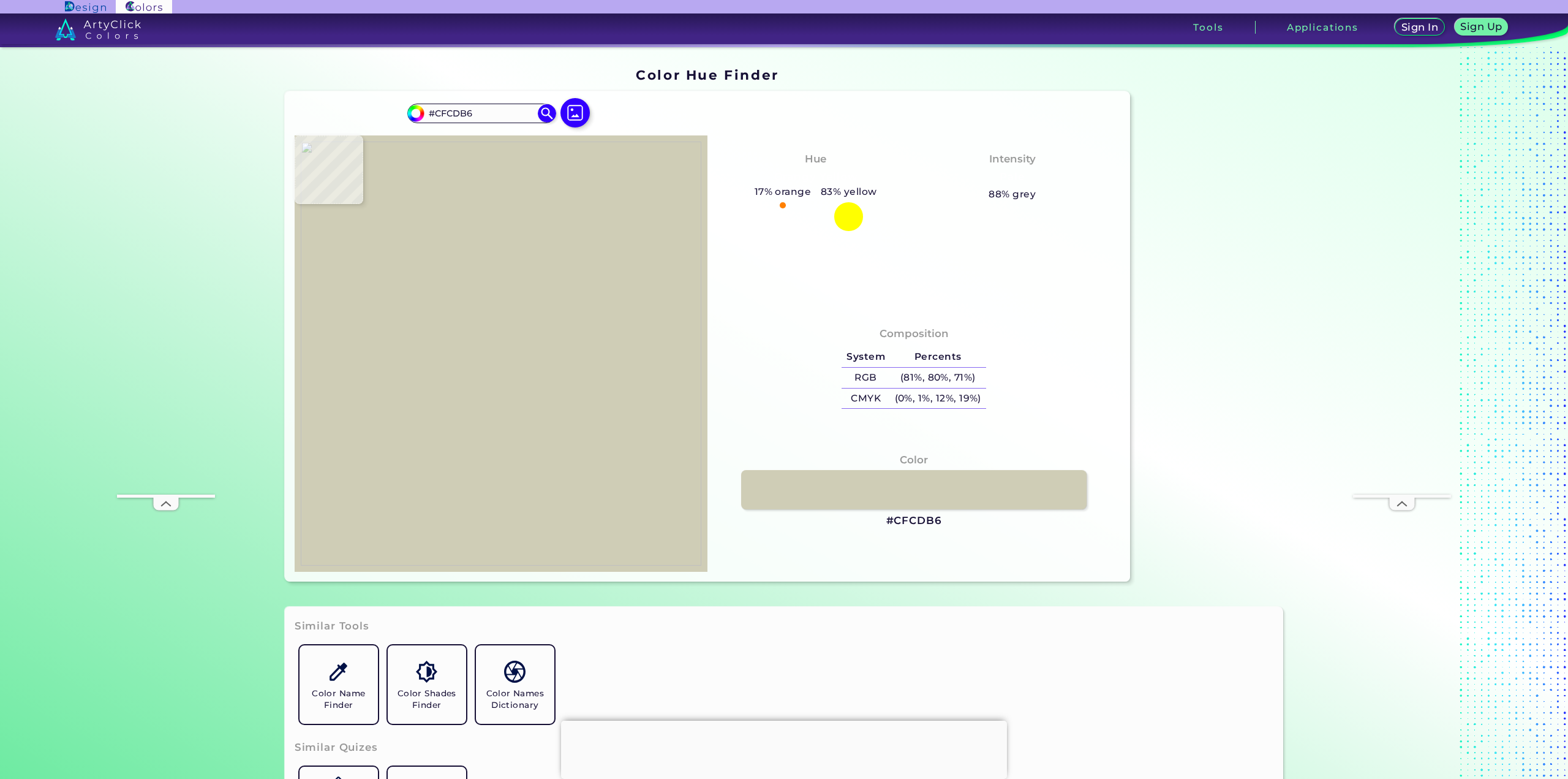
type input "#d1cfb8"
type input "#D1CFB8"
type input "#d8d8c5"
type input "#D8D8C5"
type input "#c8c9b0"
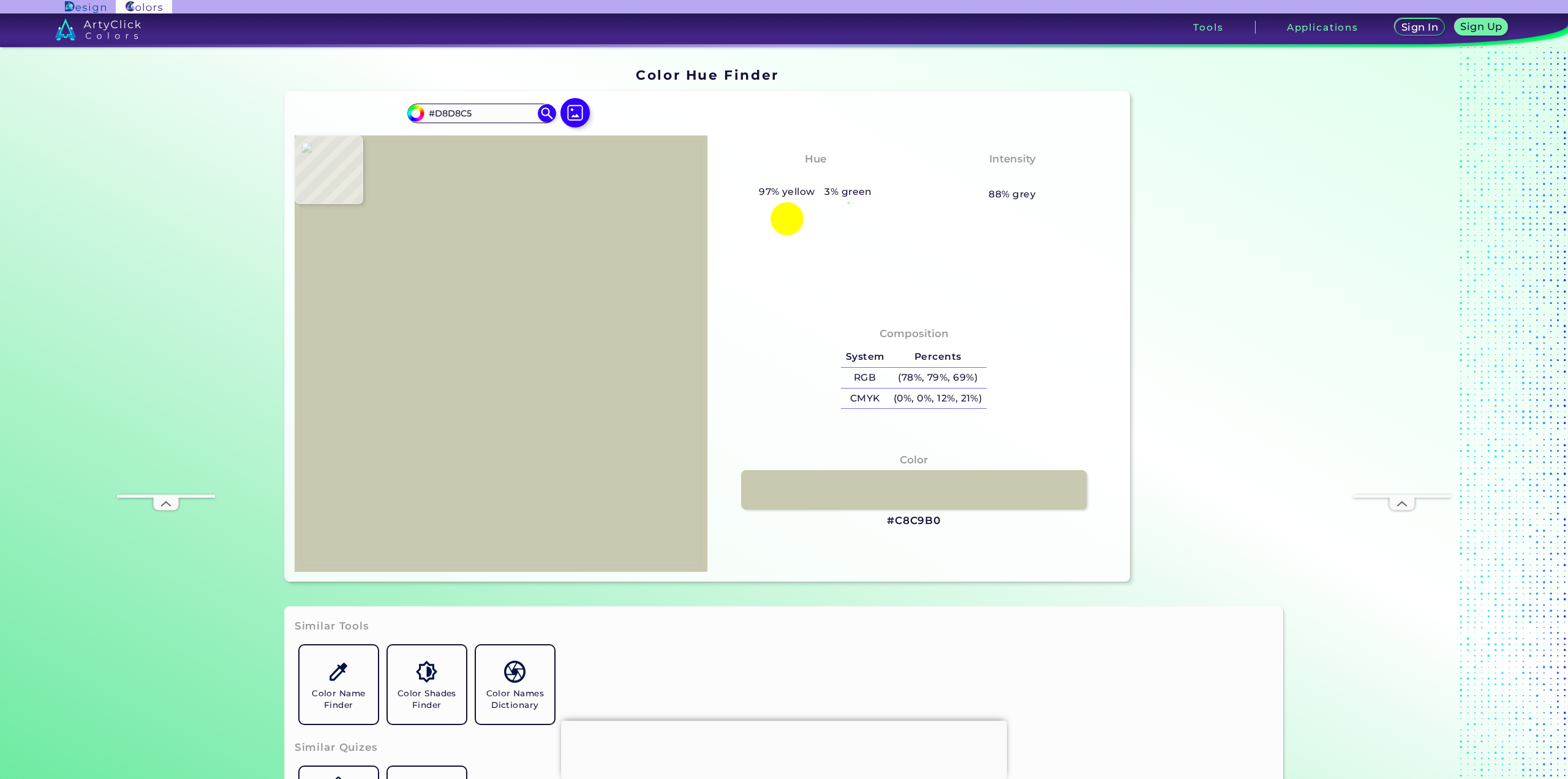
type input "#C8C9B0"
type input "#cecdb5"
type input "#CECDB5"
type input "#cbcdb9"
type input "#CBCDB9"
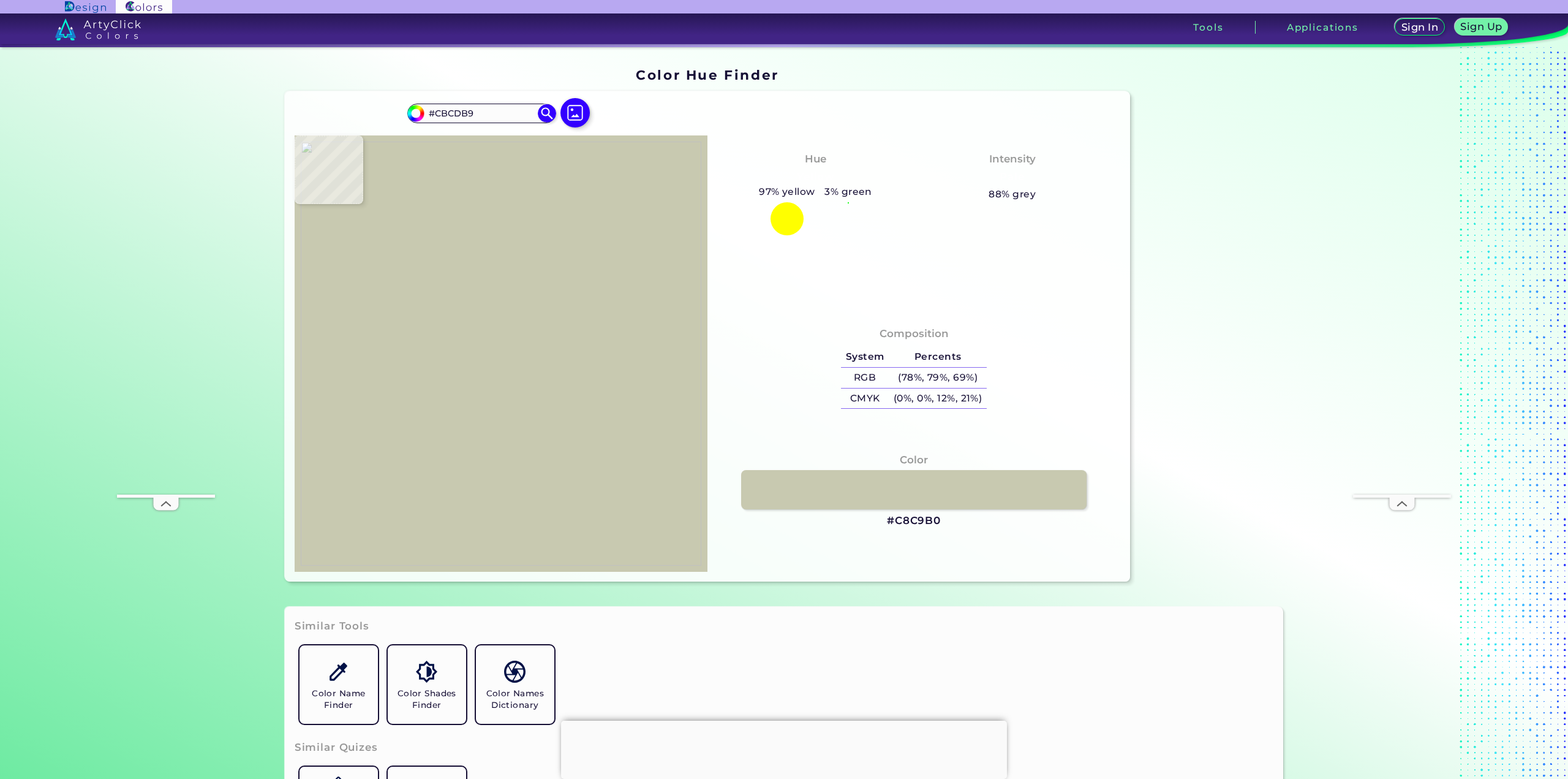
type input "#dcddd0"
type input "#DCDDD0"
type input "#c7c5ae"
type input "#C7C5AE"
type input "#c0c0a8"
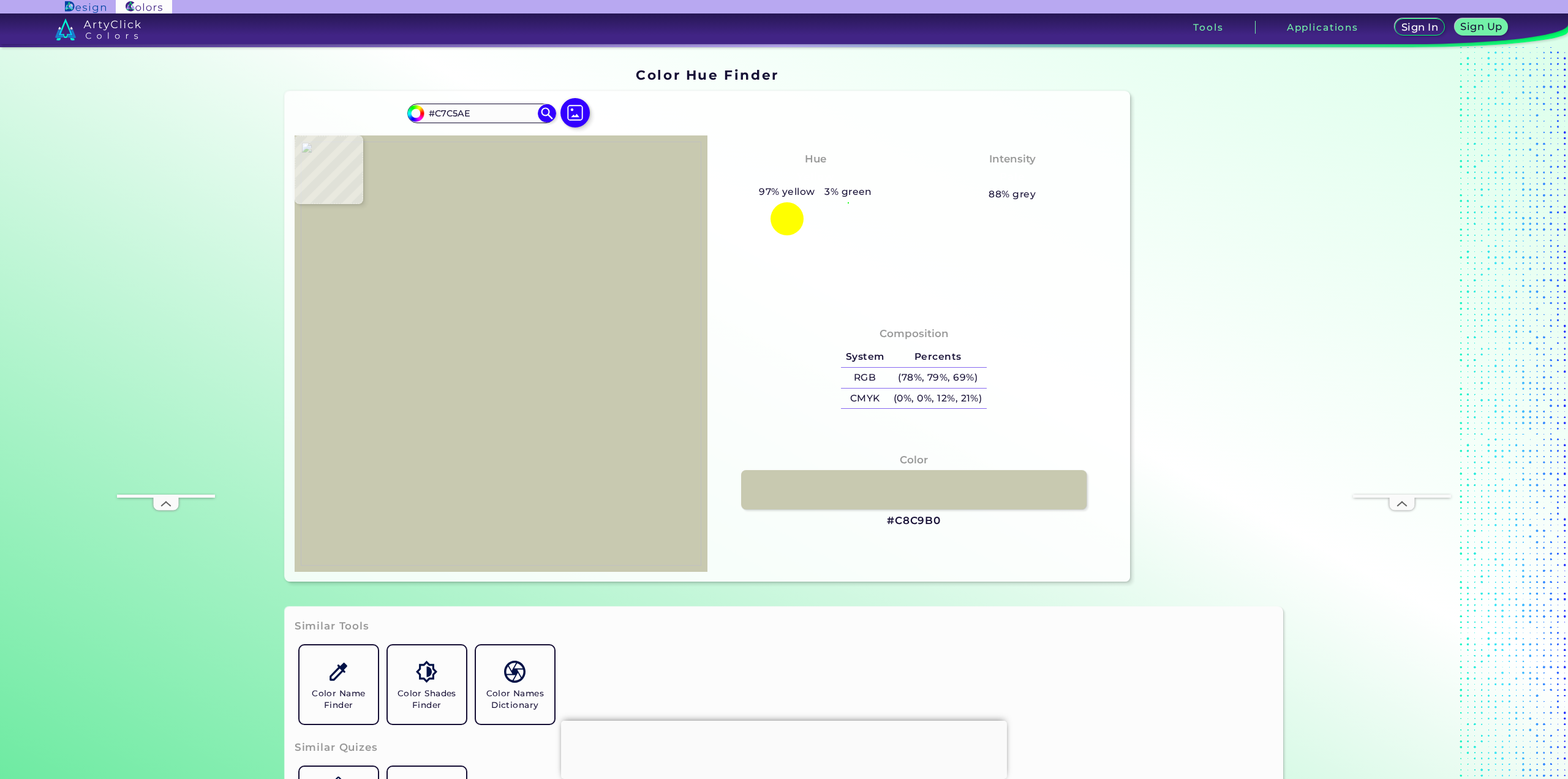
type input "#C0C0A8"
type input "#dedbd7"
type input "#DEDBD7"
type input "#d1cdc9"
type input "#D1CDC9"
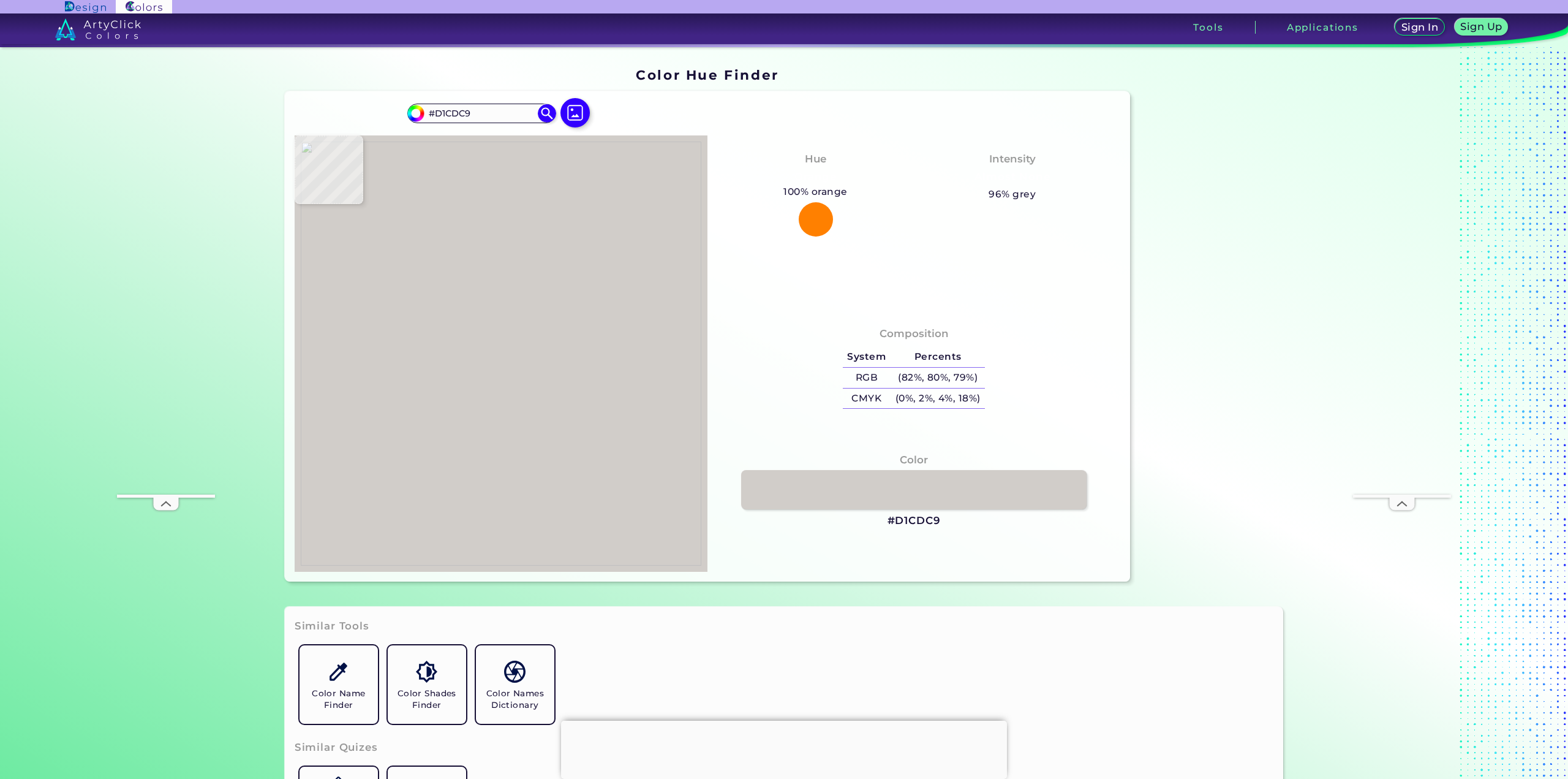
type input "#cac8b1"
type input "#CAC8B1"
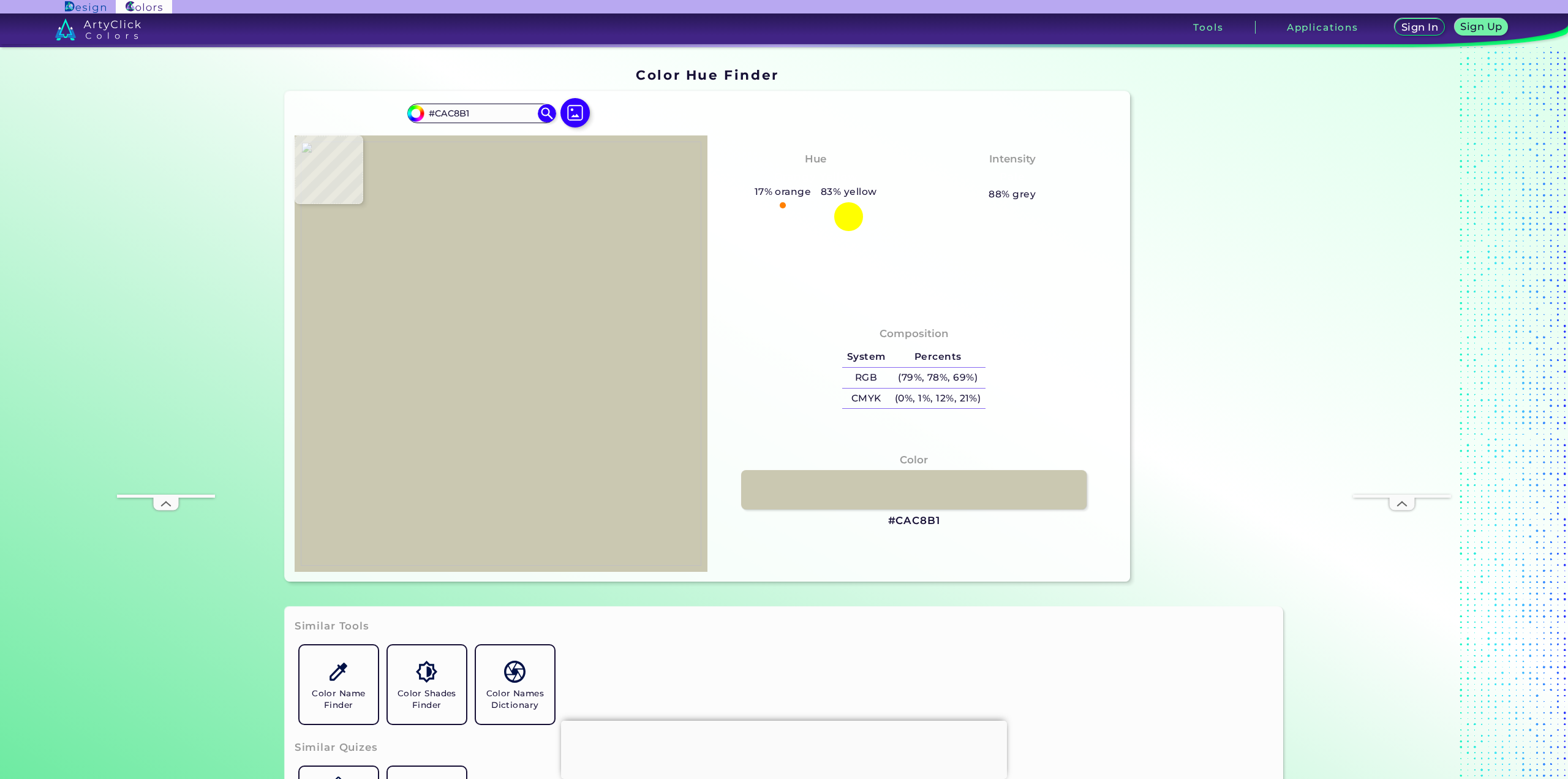
type input "#b7b9a2"
type input "#B7B9A2"
type input "#ccceb9"
type input "#CCCEB9"
type input "#c6c8b1"
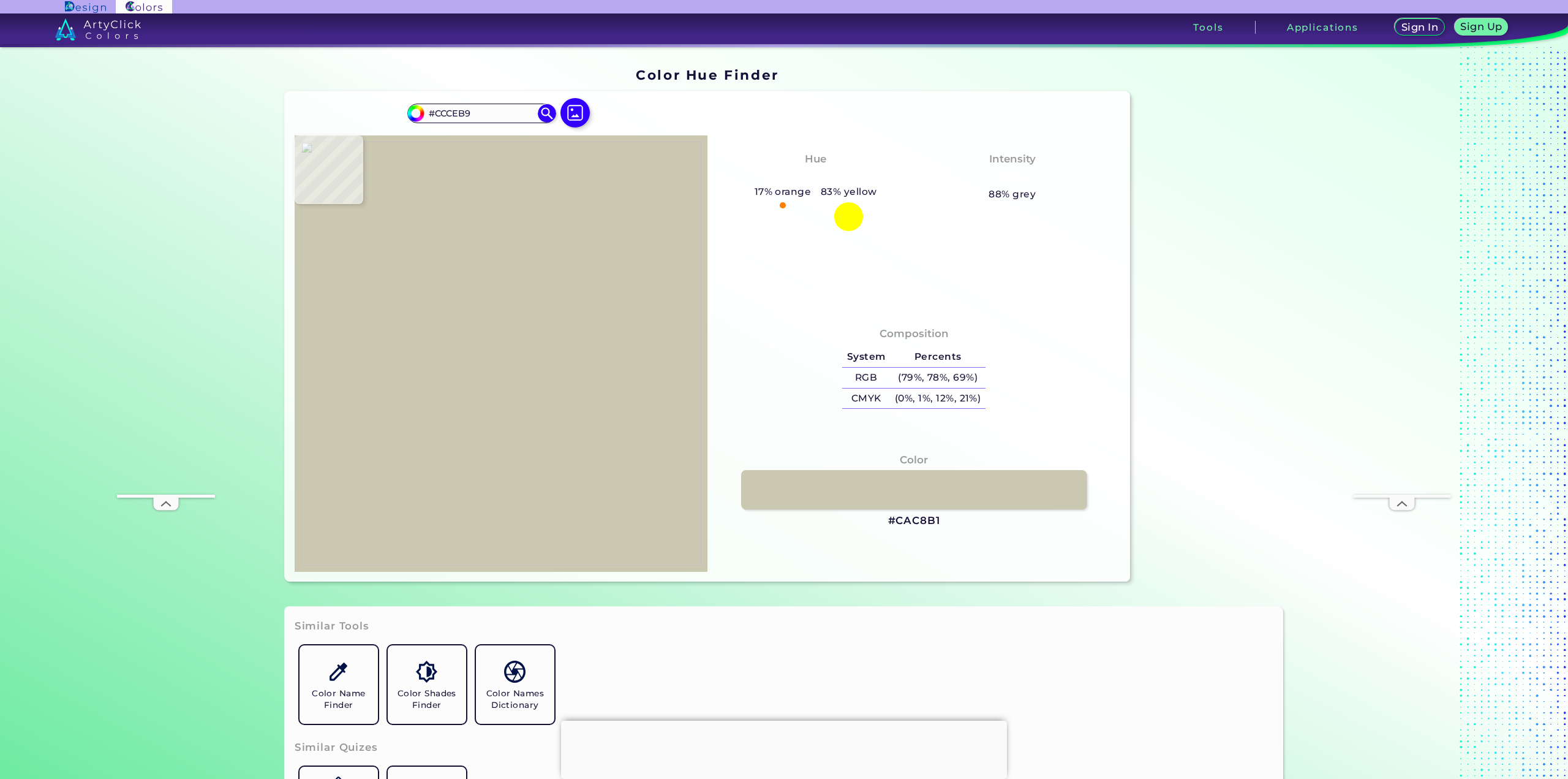
type input "#C6C8B1"
type input "#dfe0d1"
type input "#DFE0D1"
type input "#ced0bb"
type input "#CED0BB"
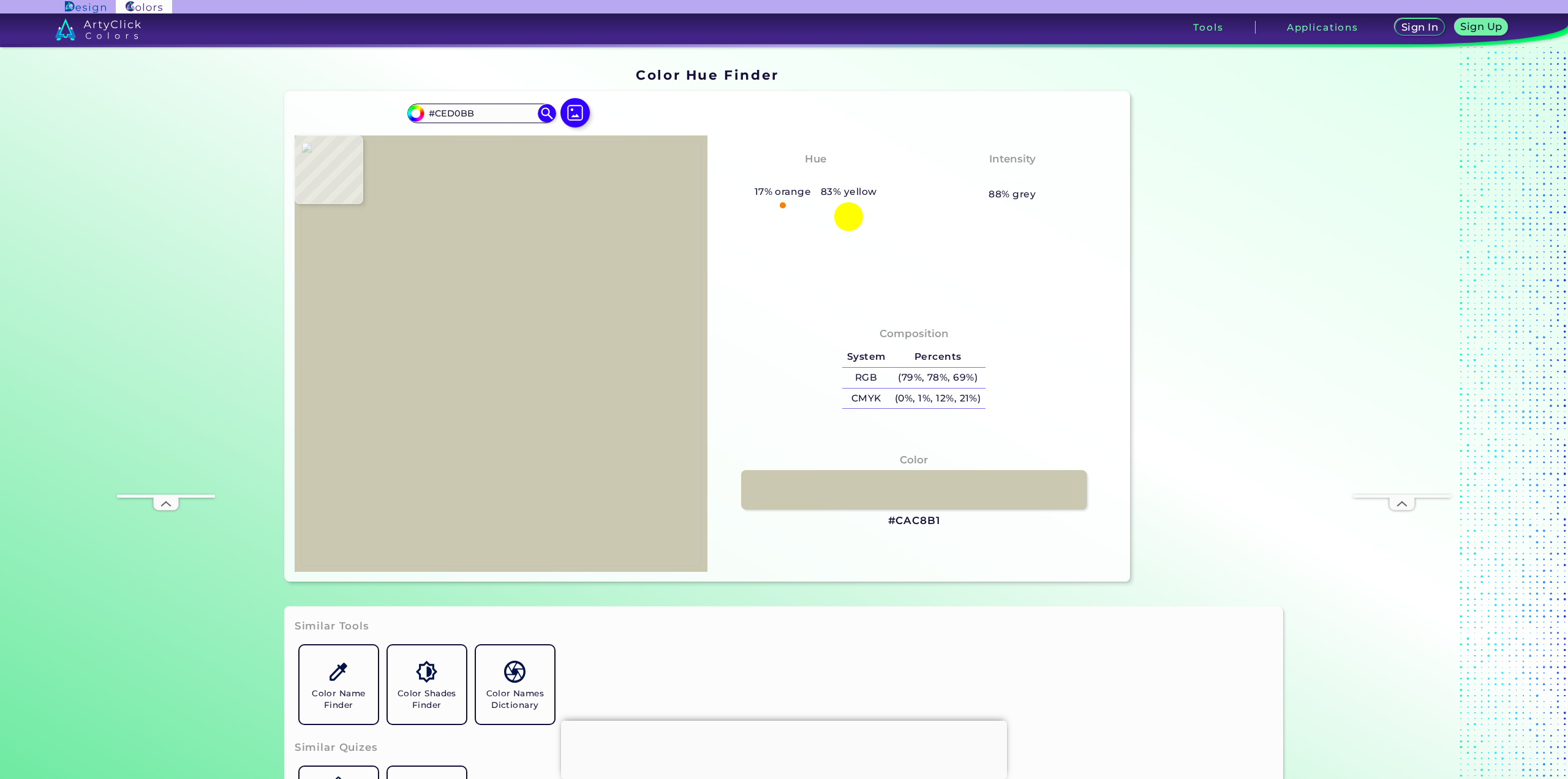
type input "#d9dccb"
type input "#D9DCCB"
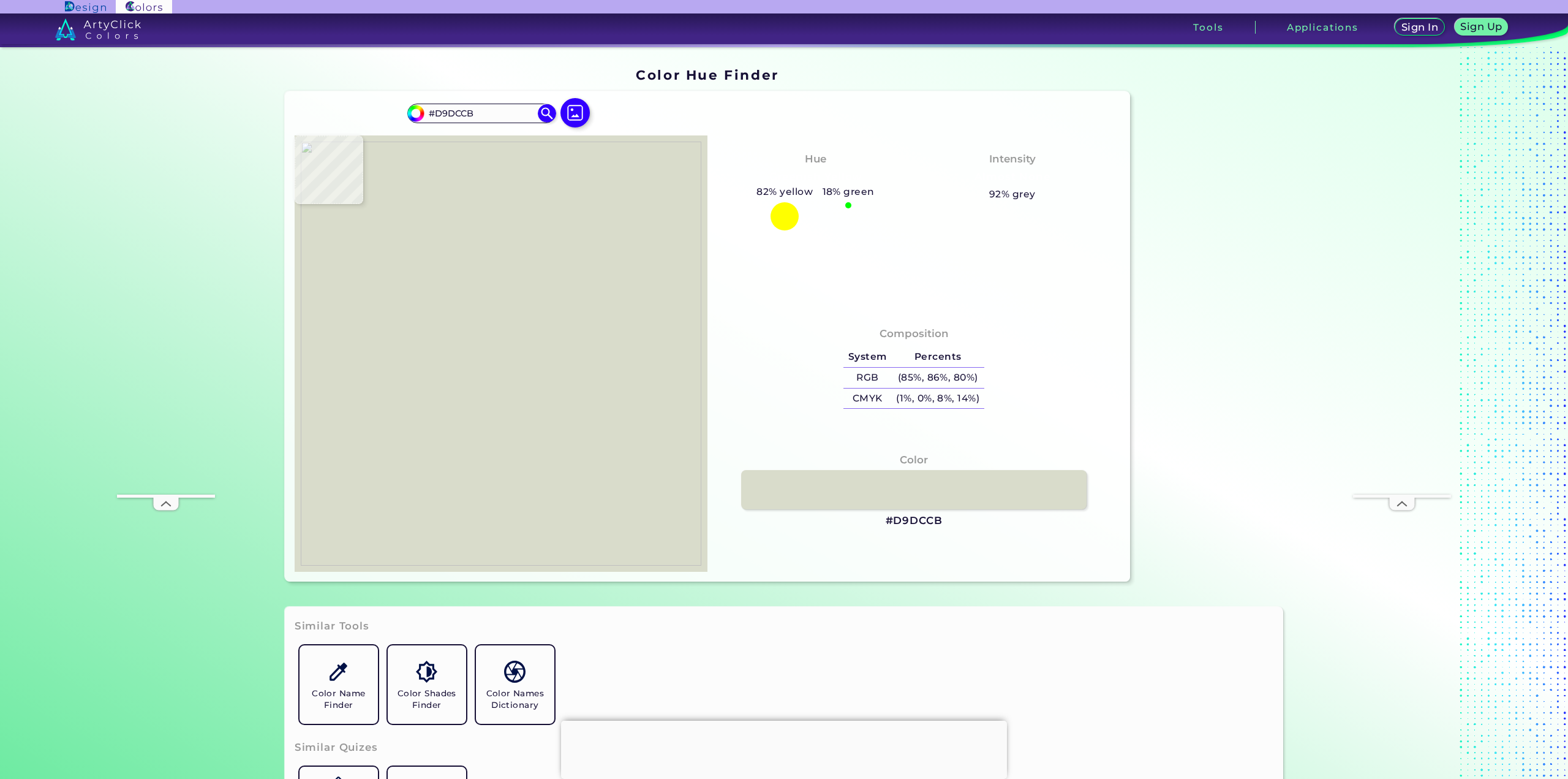
type input "#dcdfcf"
type input "#DCDFCF"
type input "#dadac7"
type input "#DADAC7"
type input "#d3d2c0"
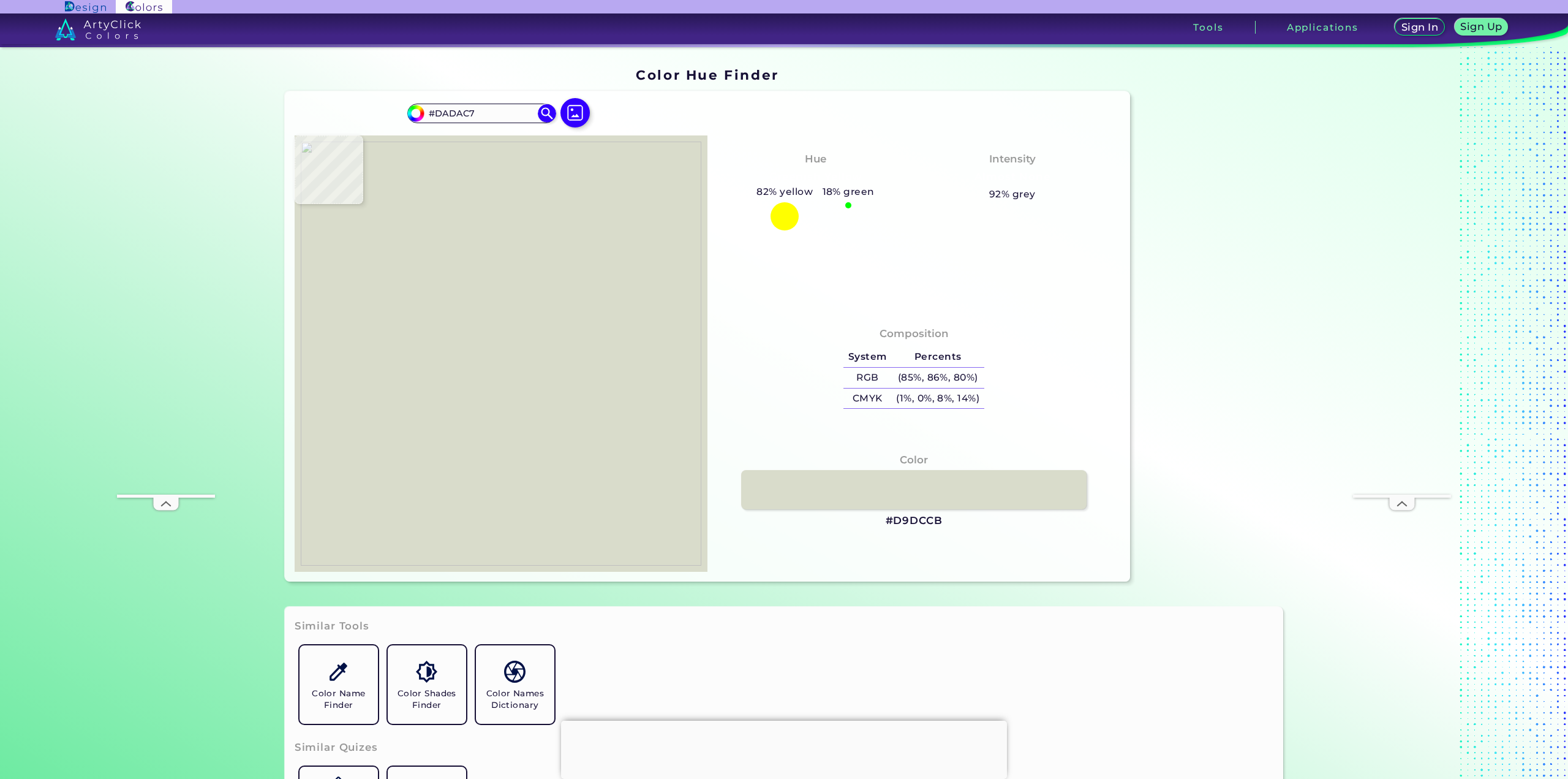
type input "#D3D2C0"
type input "#dfdfd1"
type input "#DFDFD1"
type input "#dcdccb"
type input "#DCDCCB"
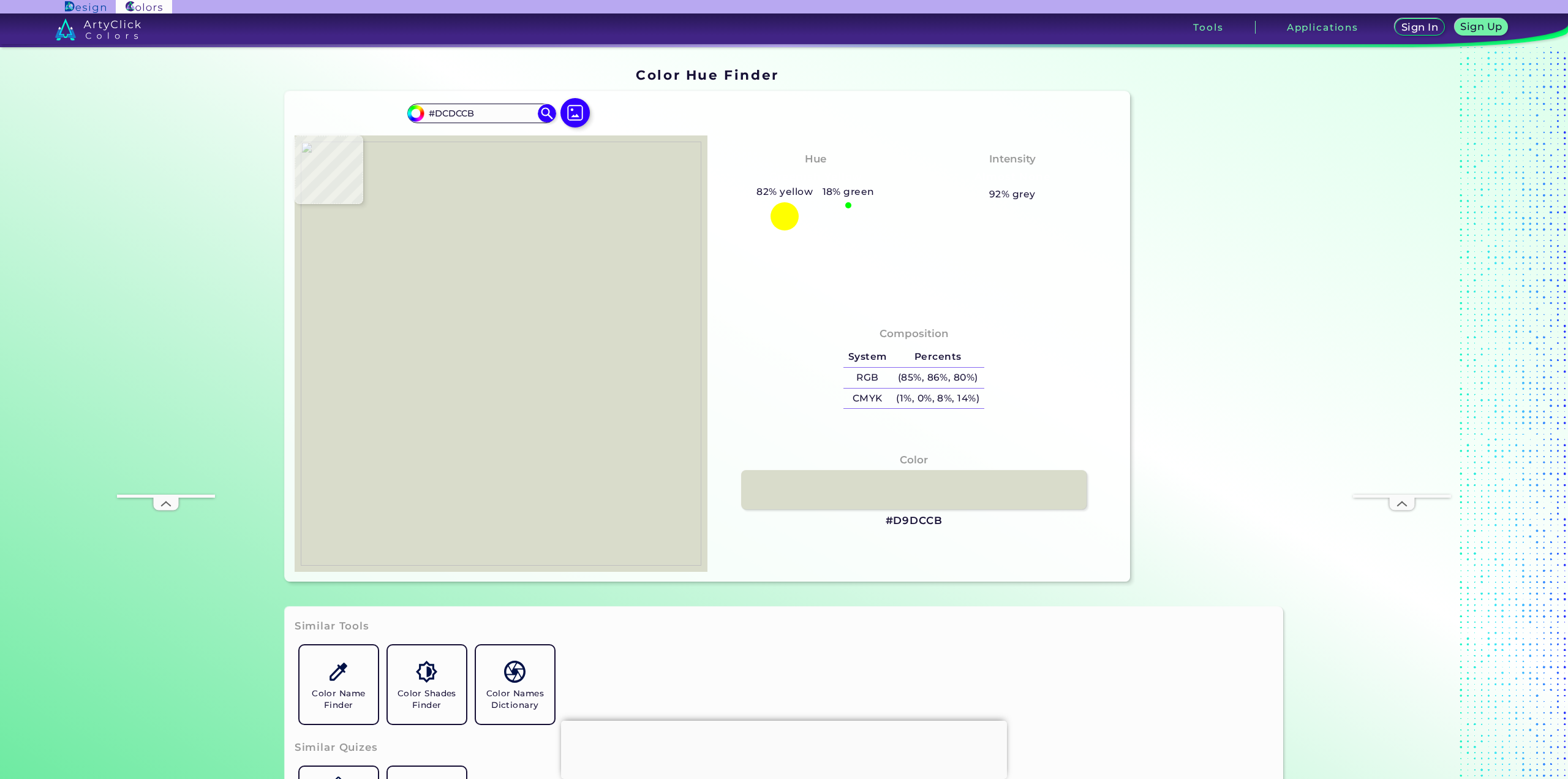
type input "#d7d6c6"
type input "#D7D6C6"
type input "#dcdcce"
type input "#DCDCCE"
type input "#d4d2be"
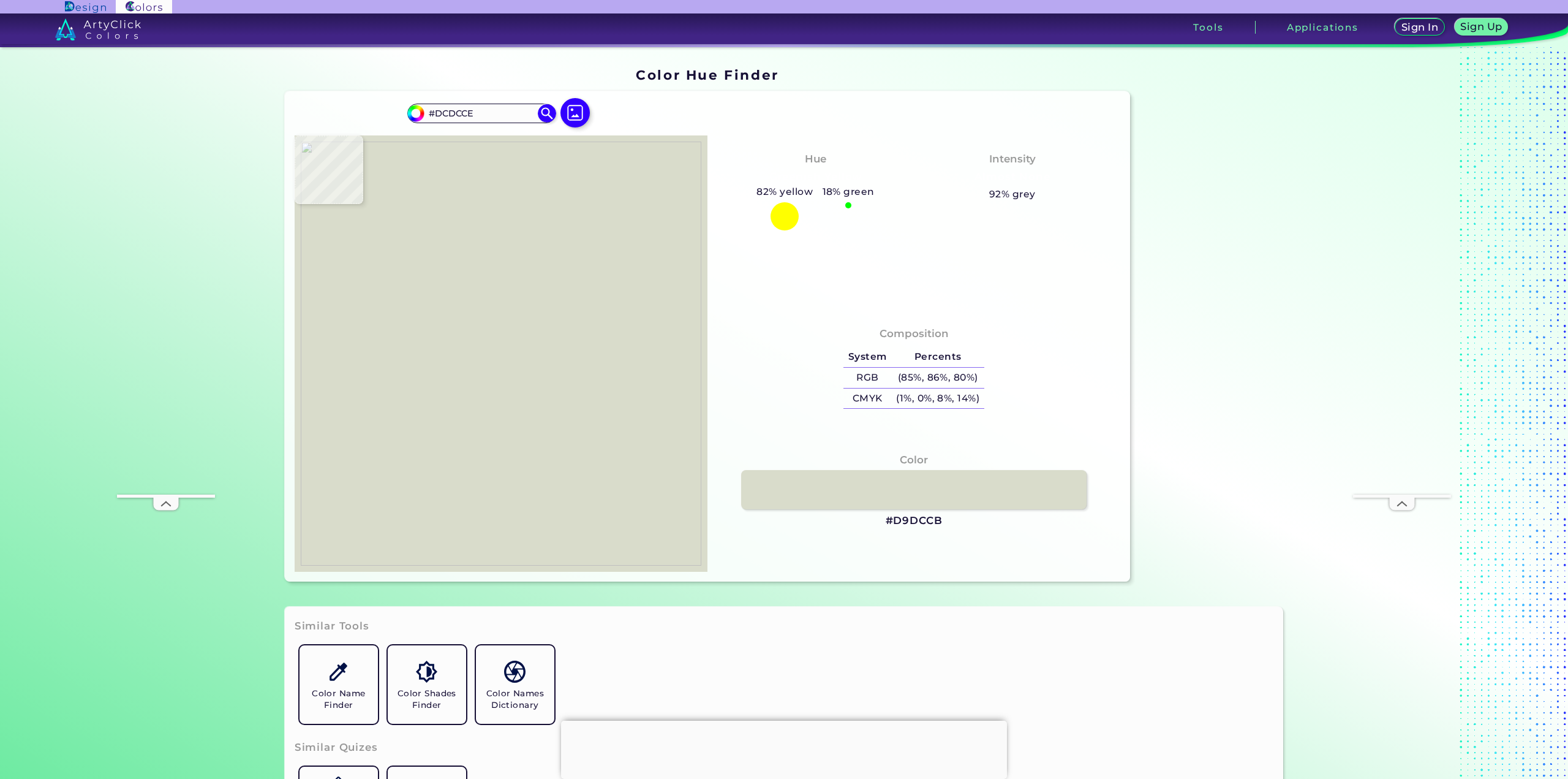
type input "#D4D2BE"
type input "#cccab3"
type input "#CCCAB3"
type input "#dbdac6"
type input "#DBDAC6"
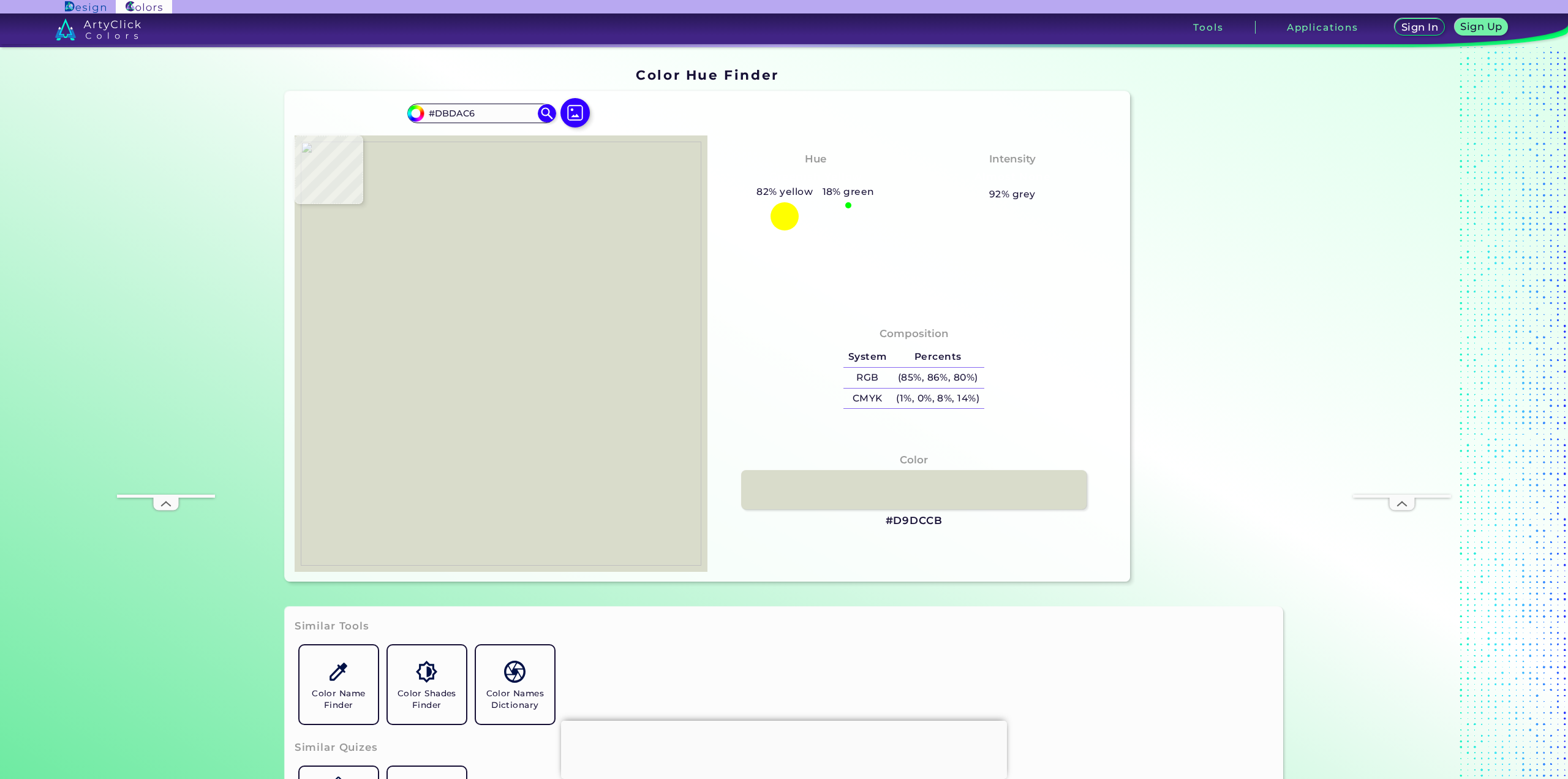
type input "#d1d1bb"
type input "#D1D1BB"
type input "#cacab2"
type input "#CACAB2"
type input "#cfcfb9"
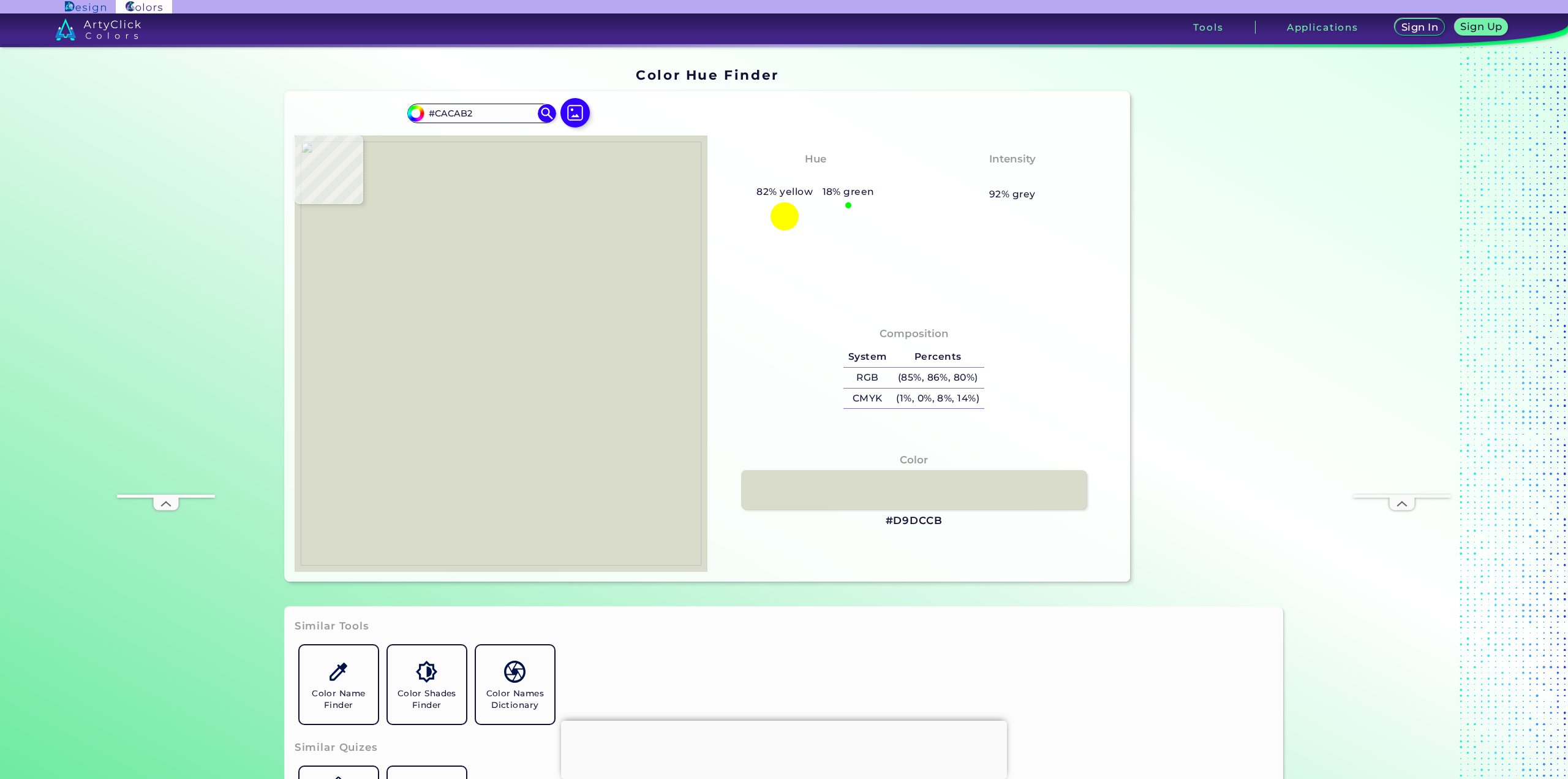
type input "#CFCFB9"
type input "#dddfd1"
type input "#DDDFD1"
type input "#d2d2be"
type input "#D2D2BE"
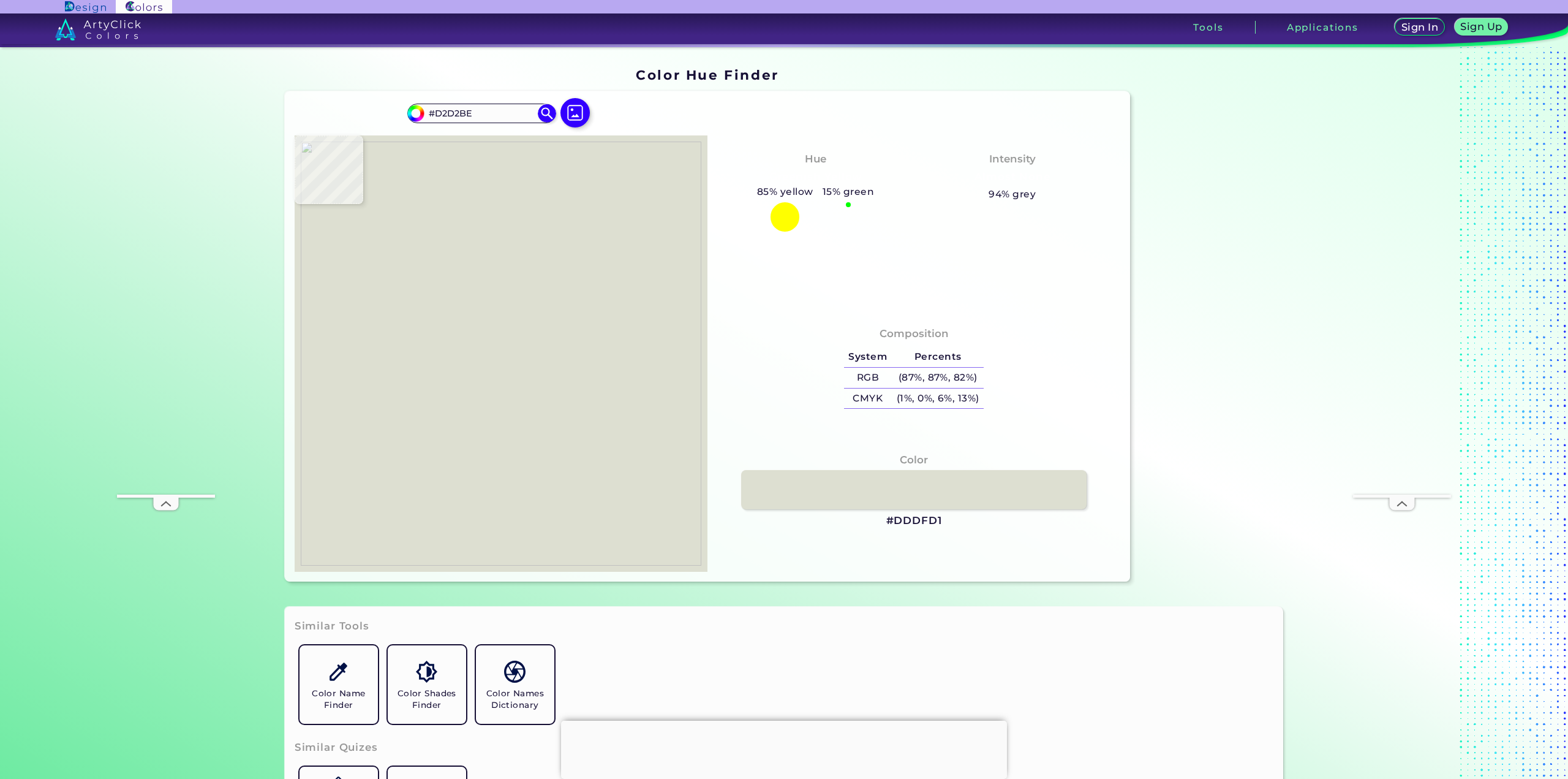
type input "#d2d2bd"
type input "#D2D2BD"
type input "#dfdecf"
type input "#DFDECF"
type input "#e0dfcf"
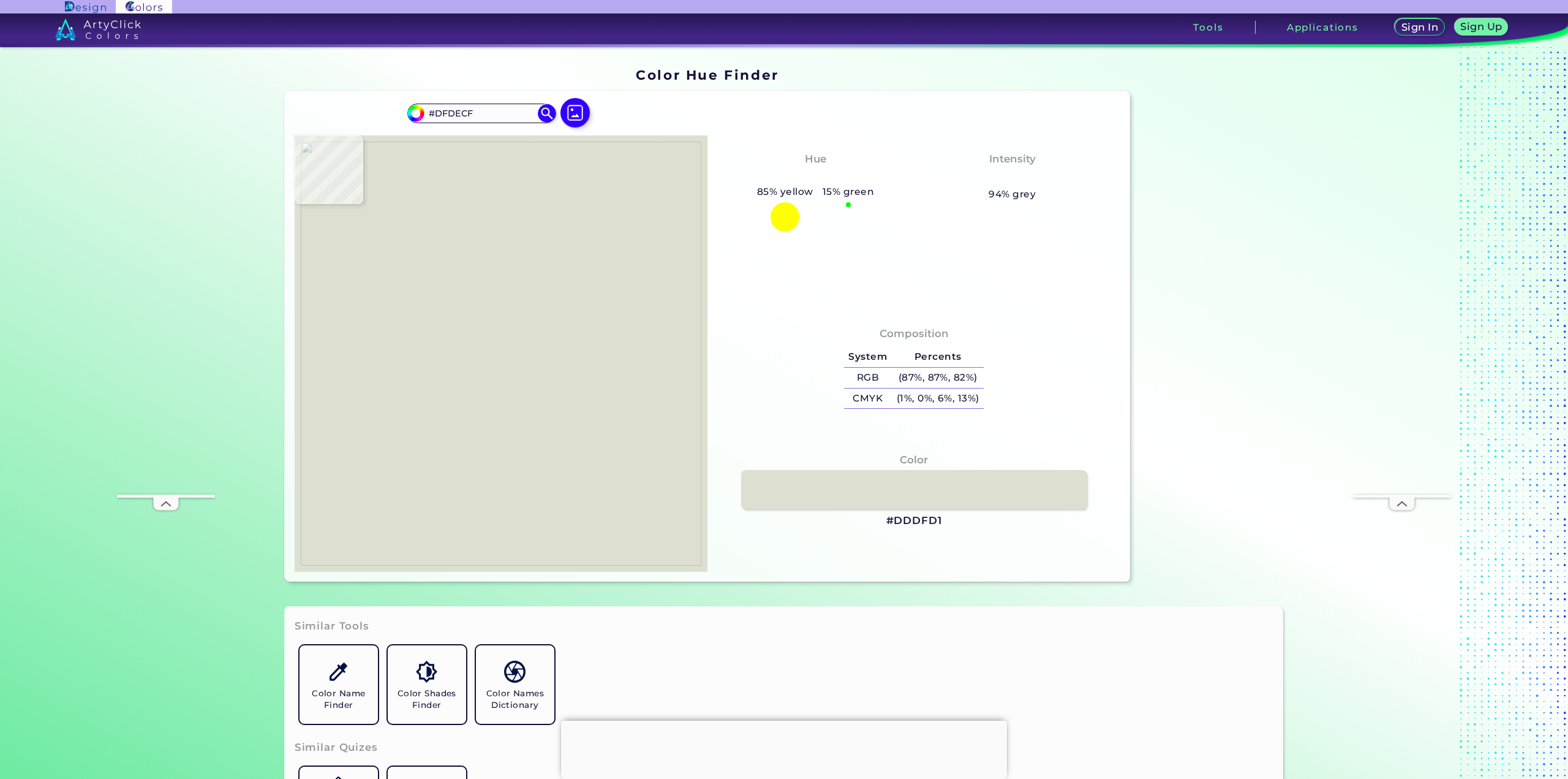
type input "#E0DFCF"
type input "#dedccb"
type input "#DEDCCB"
type input "#dfddca"
type input "#DFDDCA"
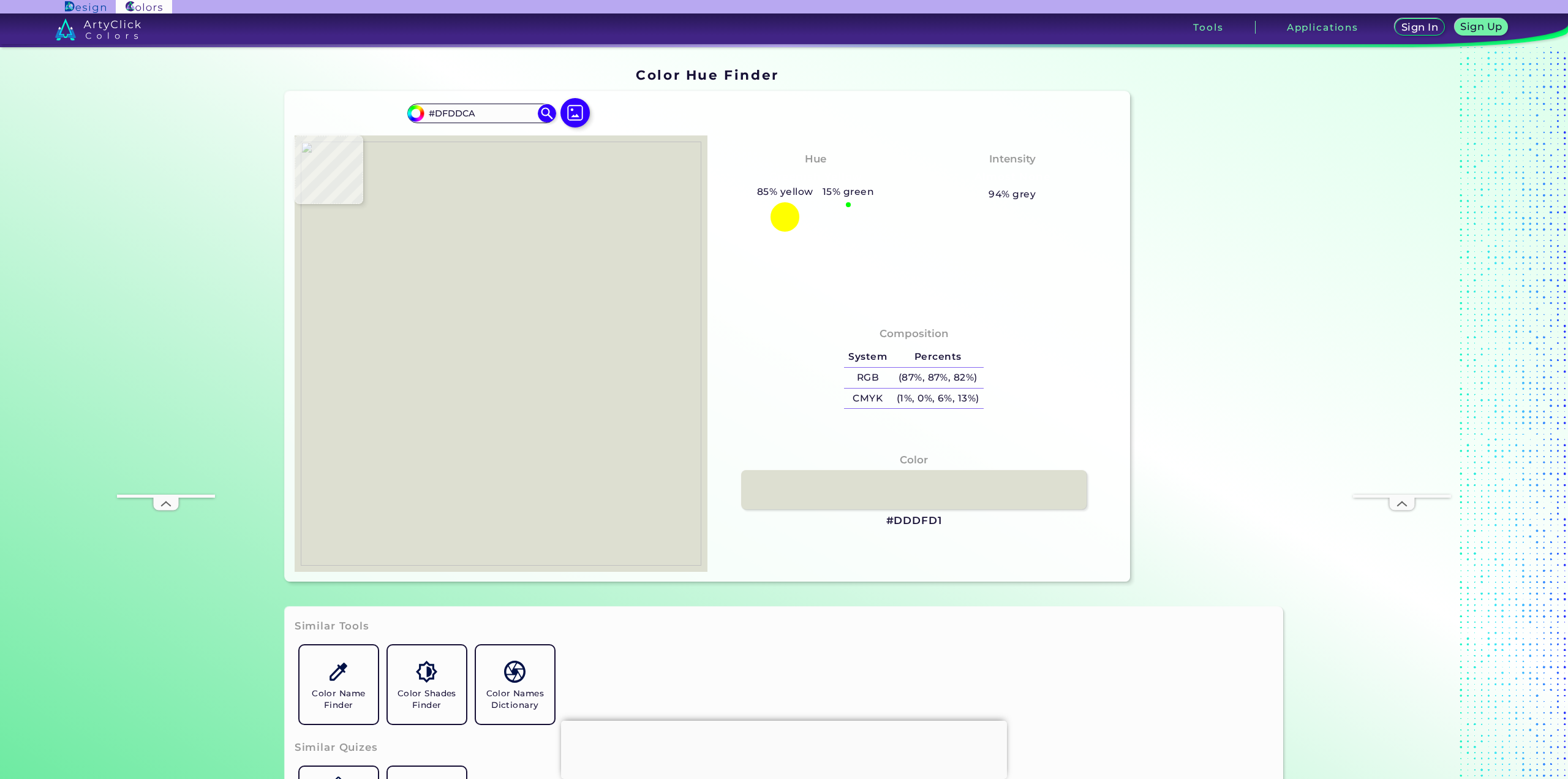
type input "#d3d2bc"
type input "#D3D2BC"
type input "#e1e2d3"
type input "#E1E2D3"
type input "#d2d4bf"
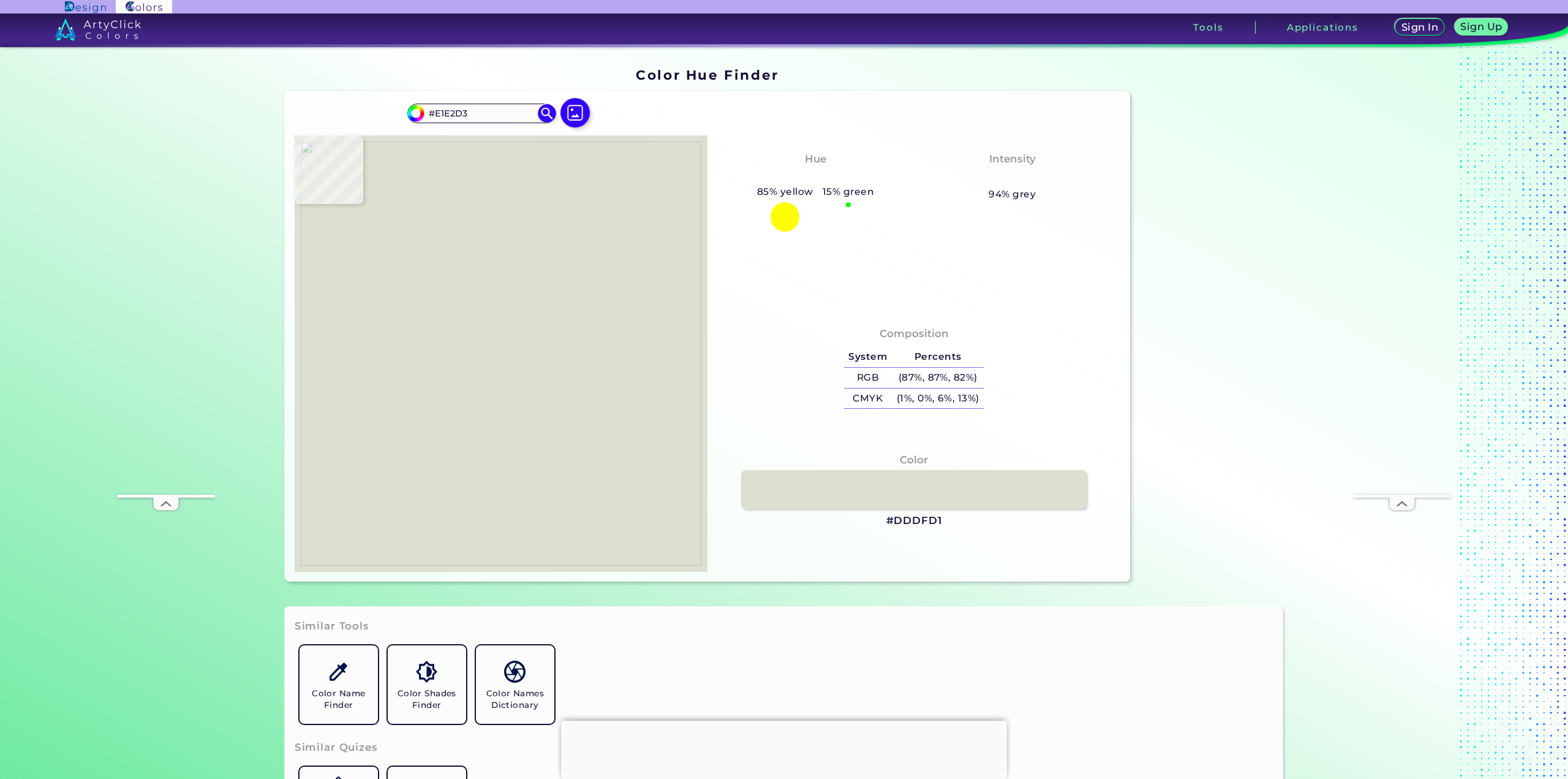
type input "#D2D4BF"
type input "#dddece"
type input "#DDDECE"
